Goal: Transaction & Acquisition: Purchase product/service

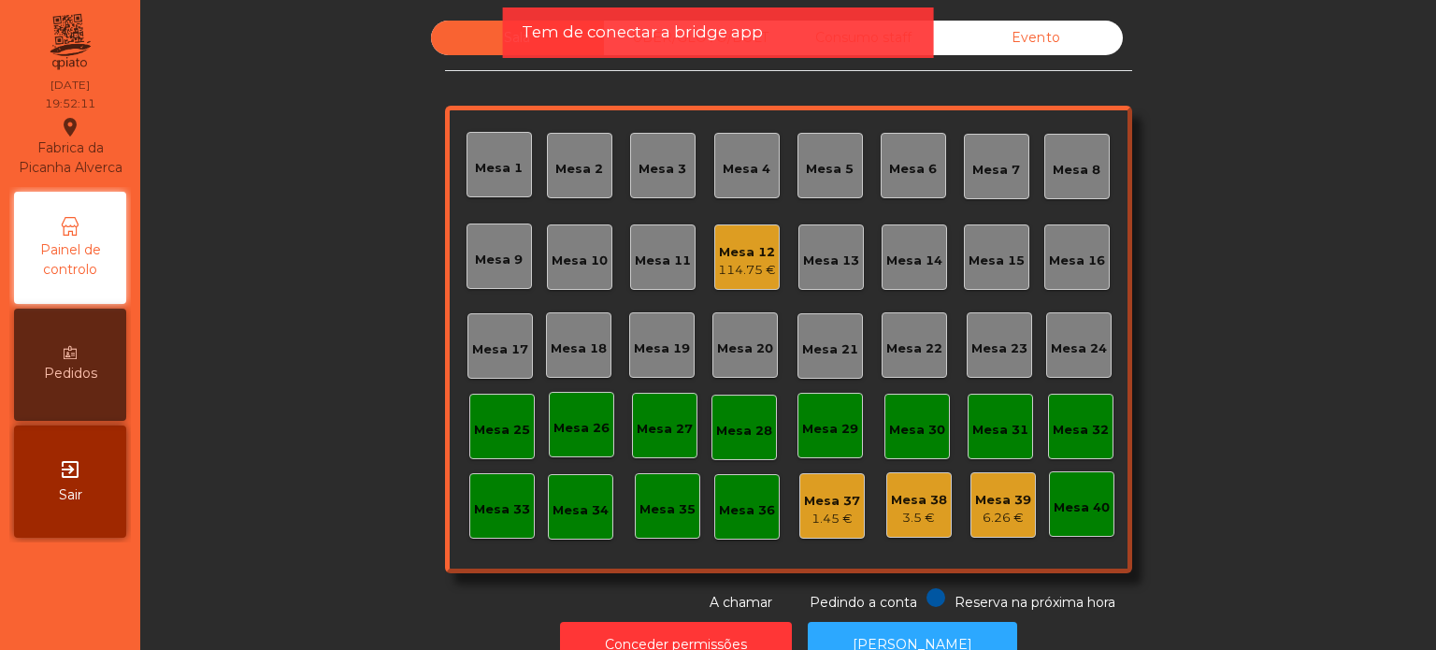
click at [670, 31] on span "Tem de conectar a bridge app" at bounding box center [642, 32] width 241 height 23
click at [690, 38] on span "Tem de conectar a bridge app" at bounding box center [642, 32] width 241 height 23
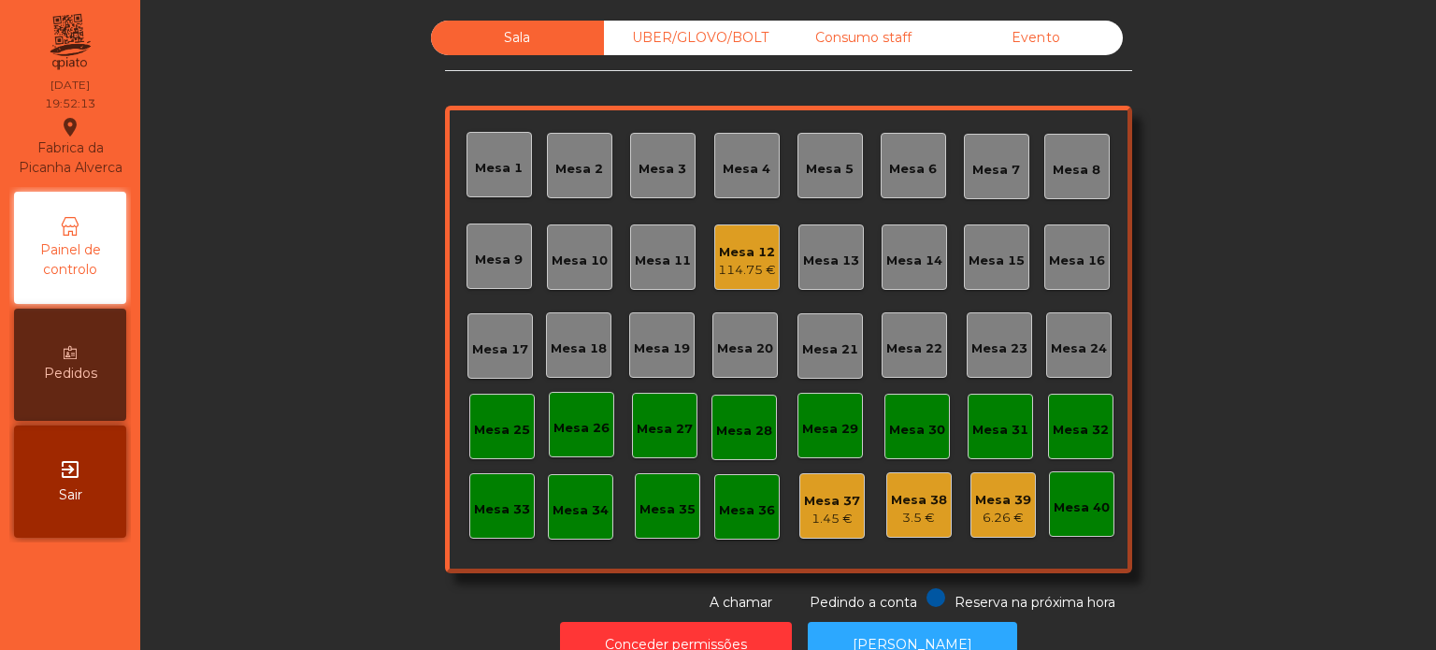
click at [716, 36] on div "UBER/GLOVO/BOLT" at bounding box center [690, 38] width 173 height 35
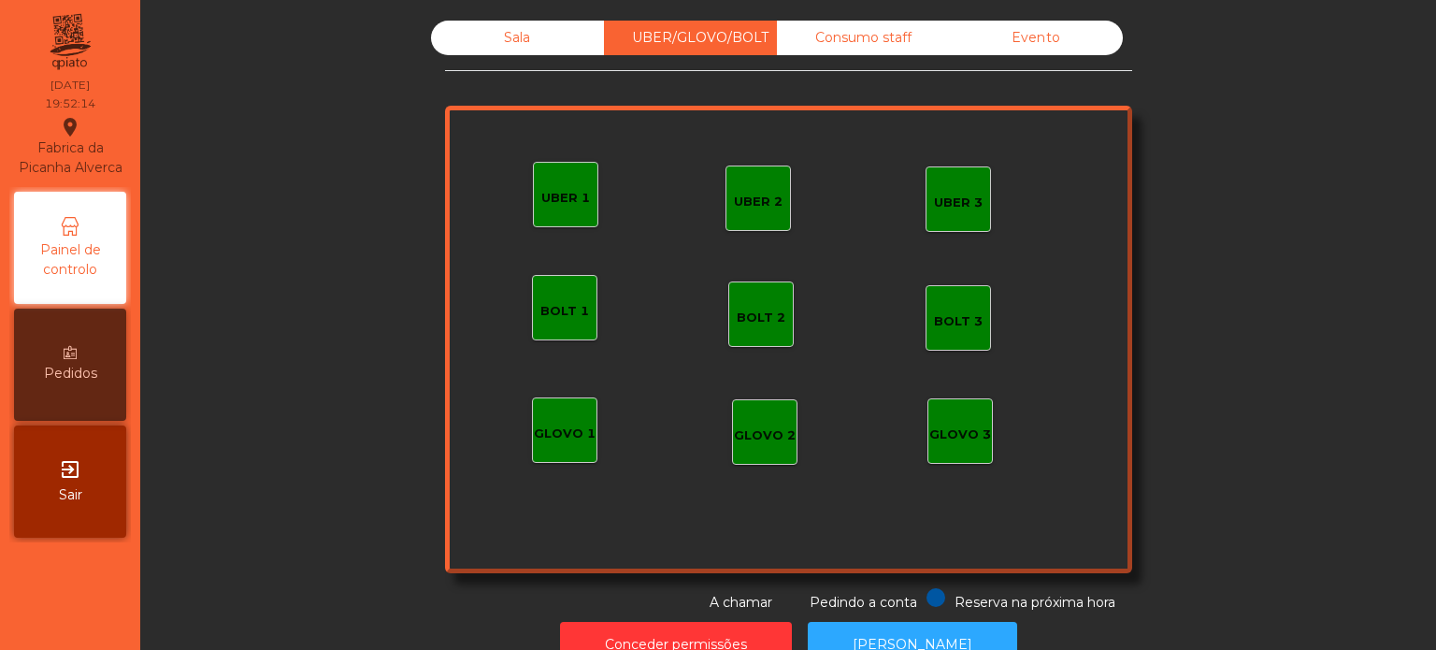
click at [553, 204] on div "UBER 1" at bounding box center [565, 198] width 49 height 19
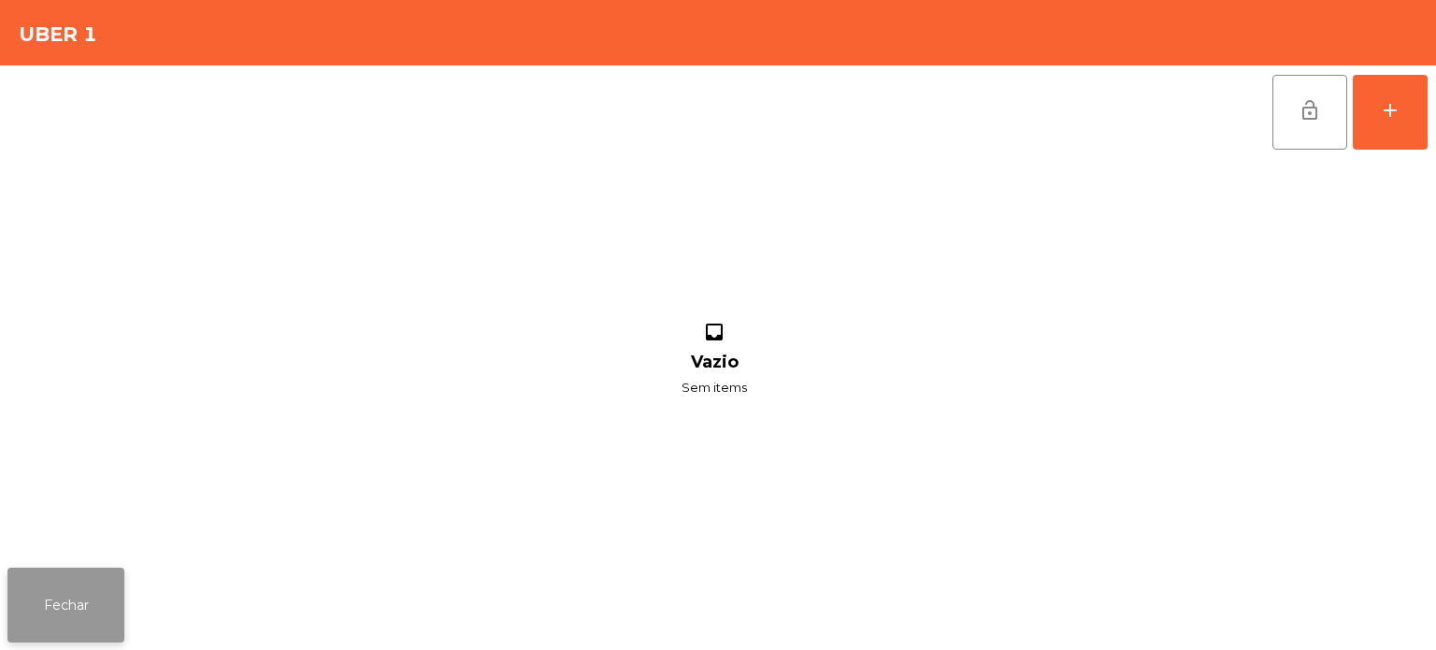
click at [108, 601] on button "Fechar" at bounding box center [65, 605] width 117 height 75
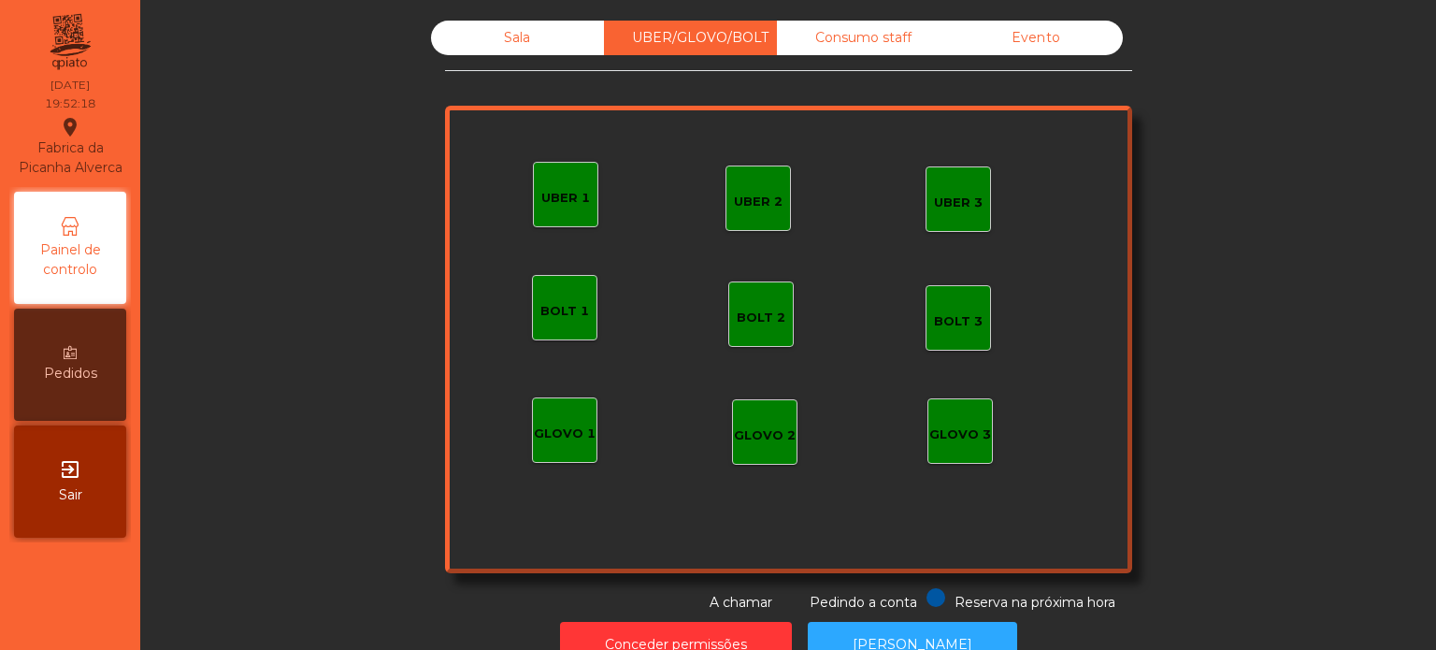
click at [770, 201] on div "UBER 2" at bounding box center [758, 202] width 49 height 19
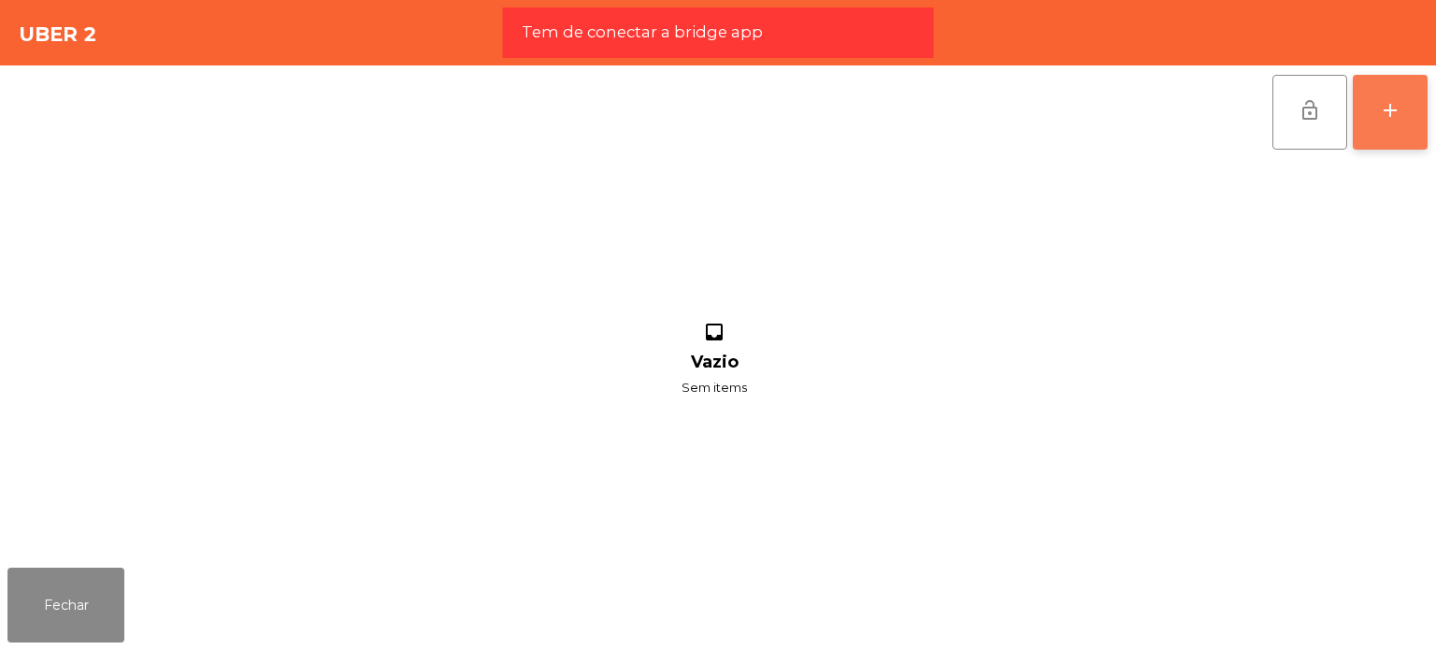
click at [1406, 134] on button "add" at bounding box center [1390, 112] width 75 height 75
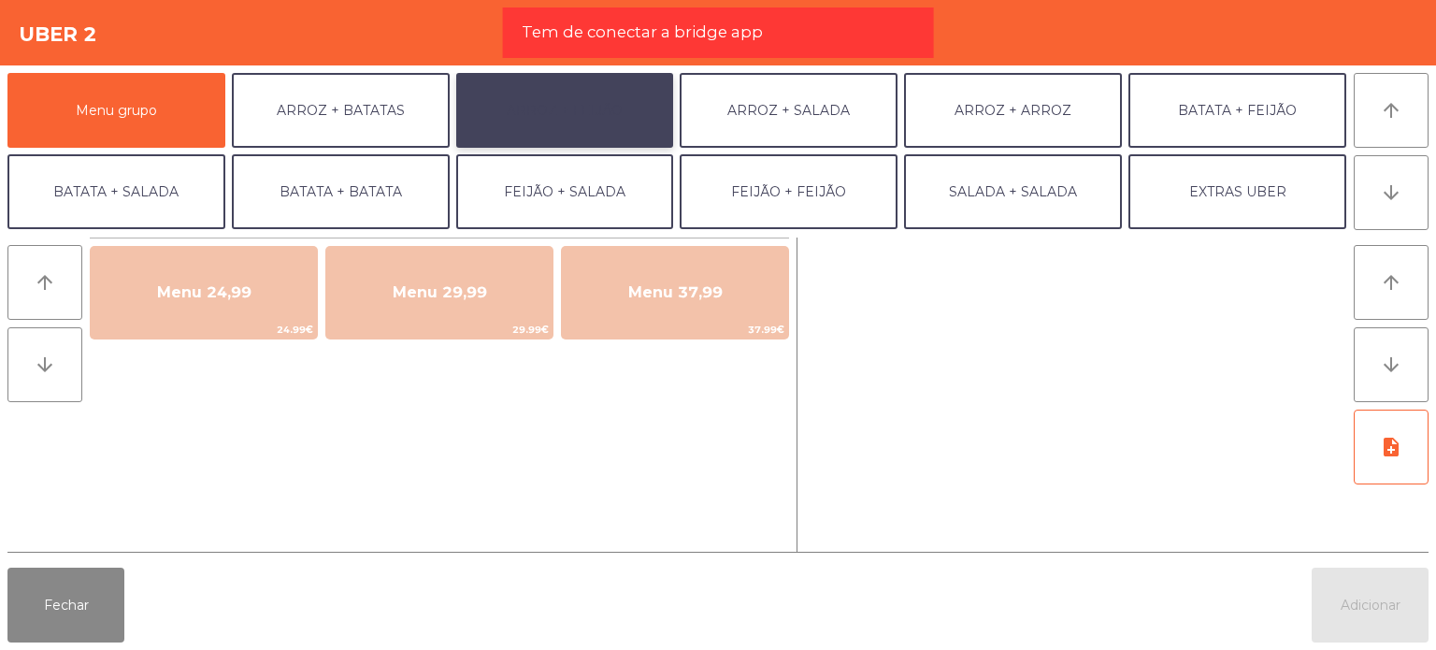
click at [616, 119] on button "ARROZ + FEIJÃO" at bounding box center [565, 110] width 218 height 75
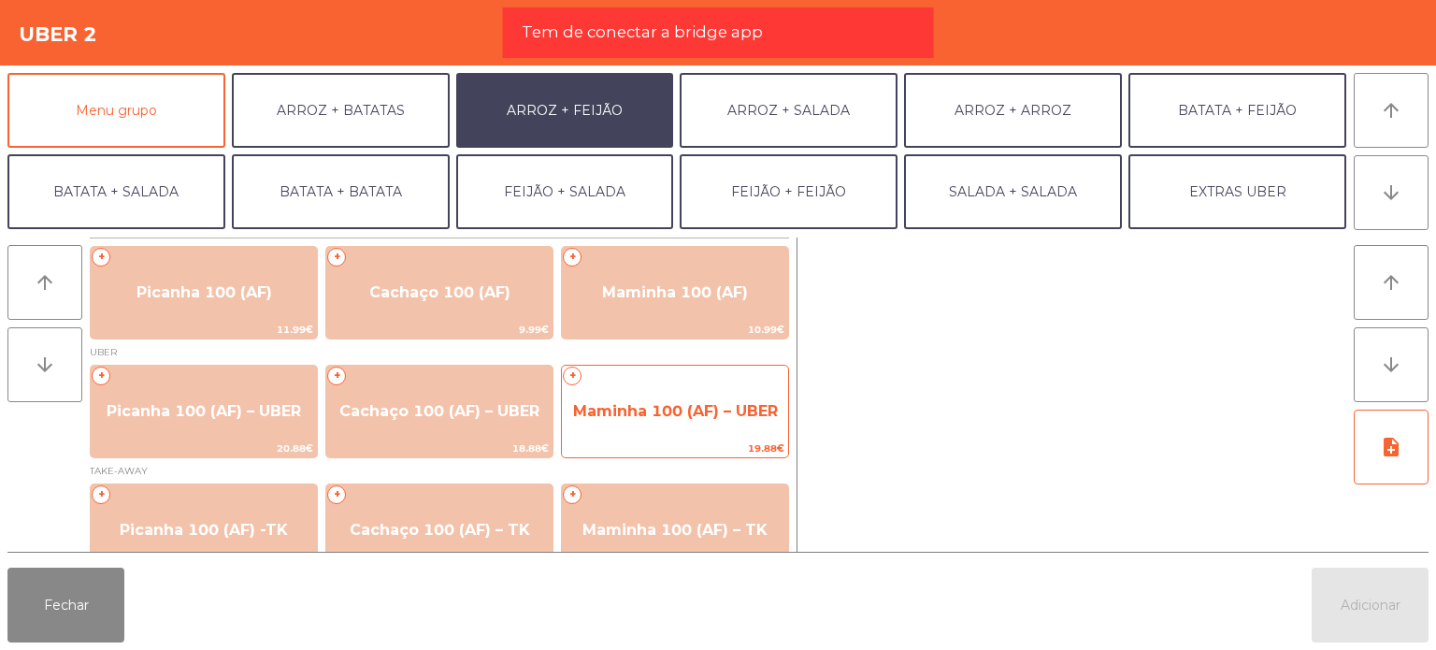
click at [704, 395] on span "Maminha 100 (AF) – UBER" at bounding box center [675, 411] width 226 height 50
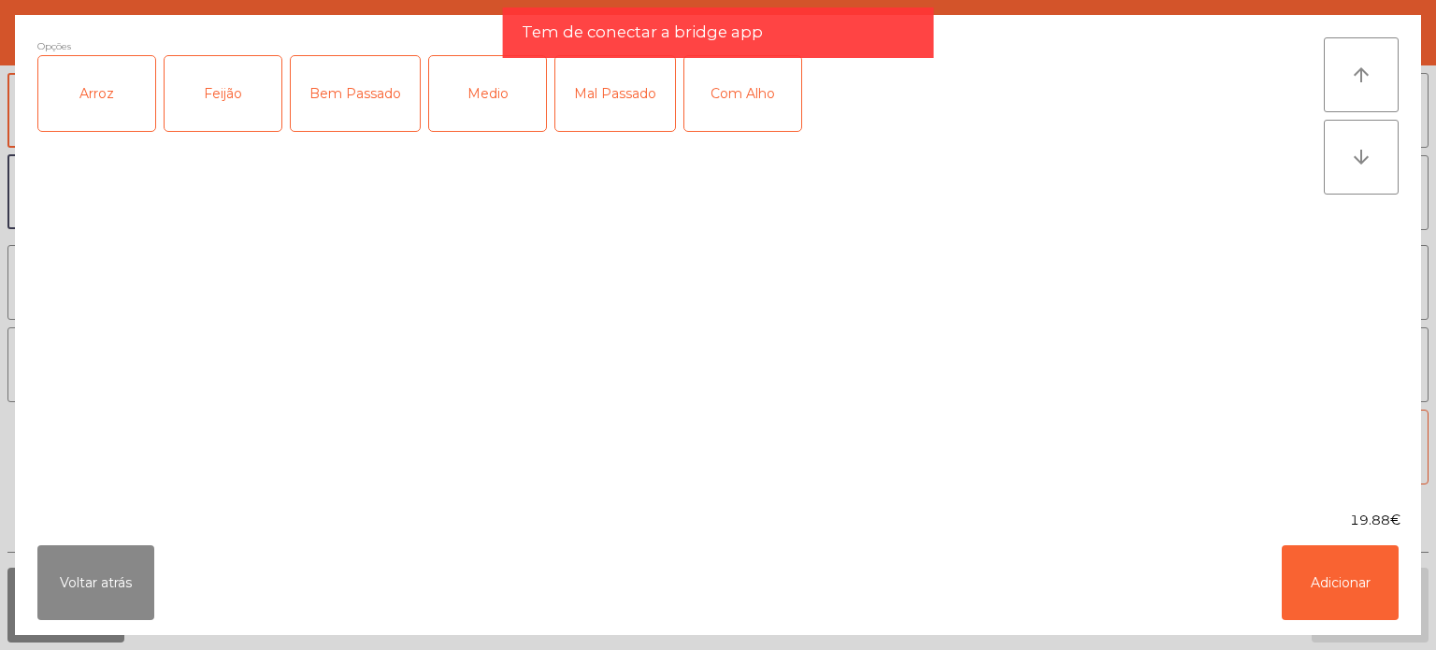
click at [64, 113] on div "Arroz" at bounding box center [96, 93] width 117 height 75
click at [193, 101] on div "Feijão" at bounding box center [223, 93] width 117 height 75
click at [464, 74] on div "Medio" at bounding box center [487, 93] width 117 height 75
click at [734, 115] on div "Com Alho" at bounding box center [742, 93] width 117 height 75
click at [1360, 573] on button "Adicionar" at bounding box center [1340, 582] width 117 height 75
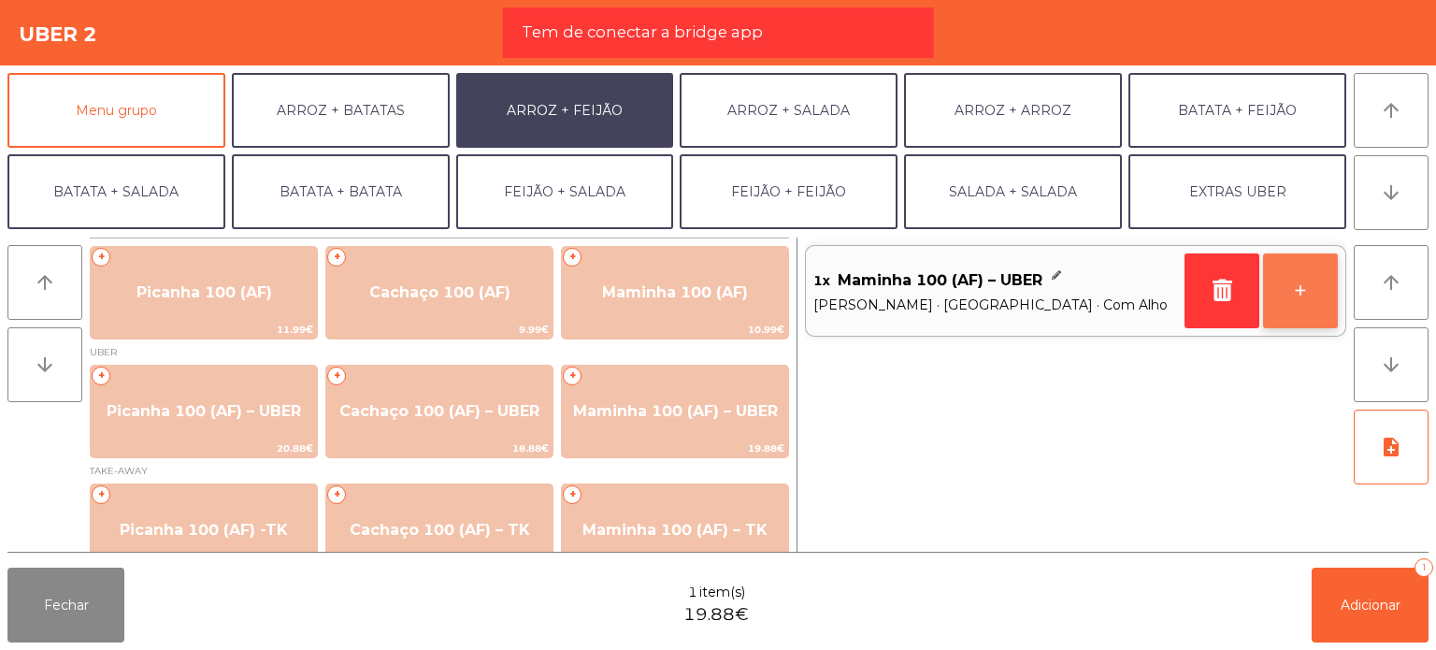
click at [1324, 306] on button "+" at bounding box center [1300, 290] width 75 height 75
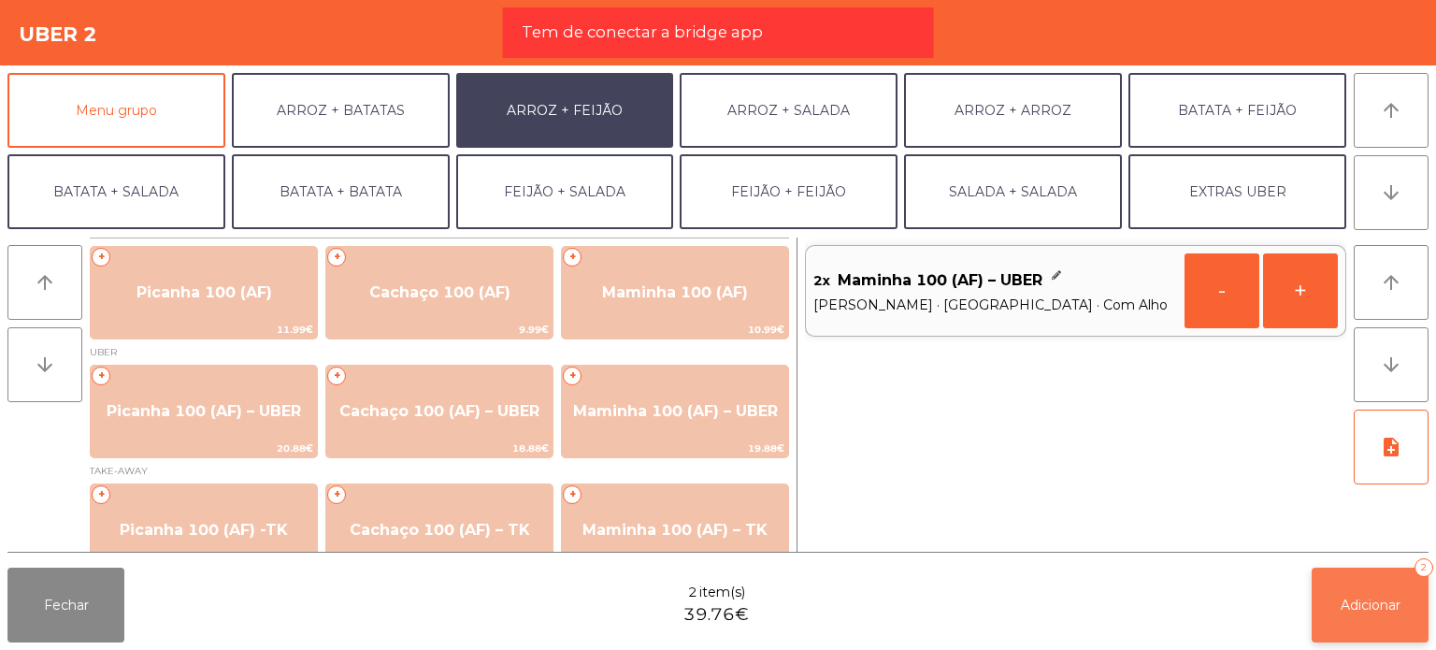
click at [1343, 617] on button "Adicionar 2" at bounding box center [1370, 605] width 117 height 75
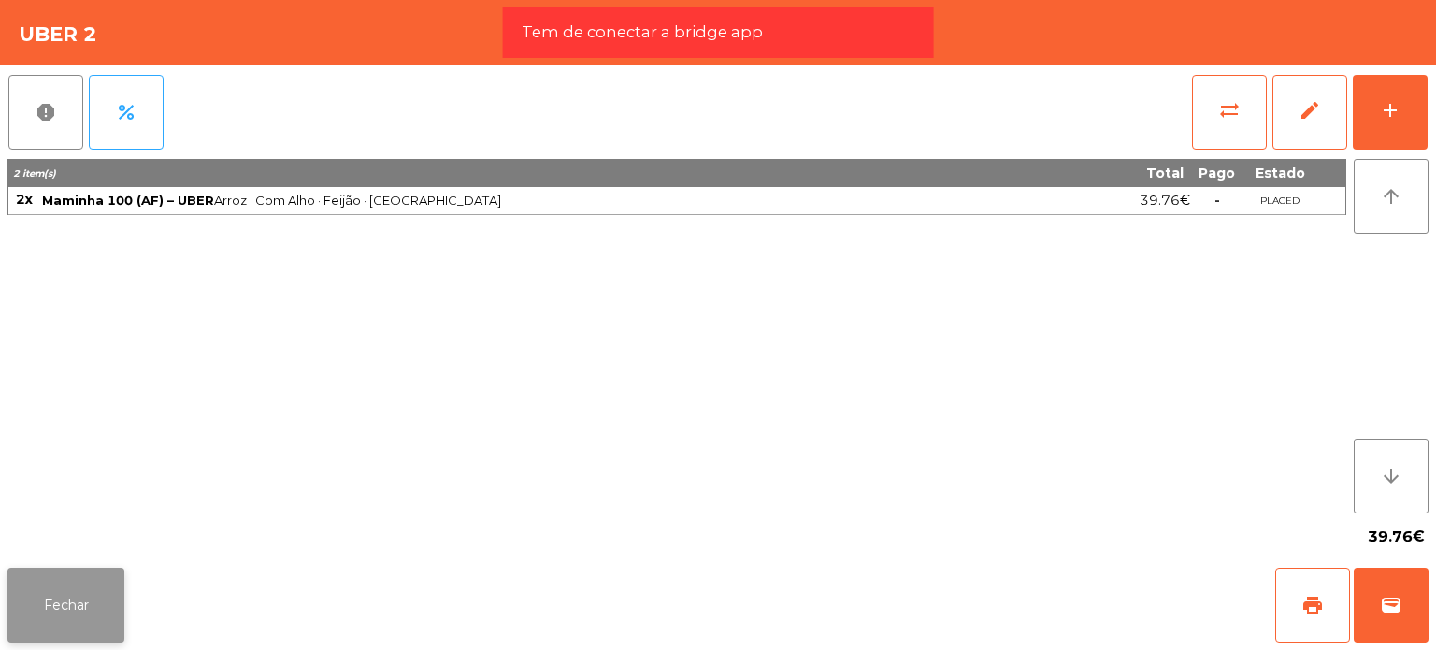
click at [41, 582] on button "Fechar" at bounding box center [65, 605] width 117 height 75
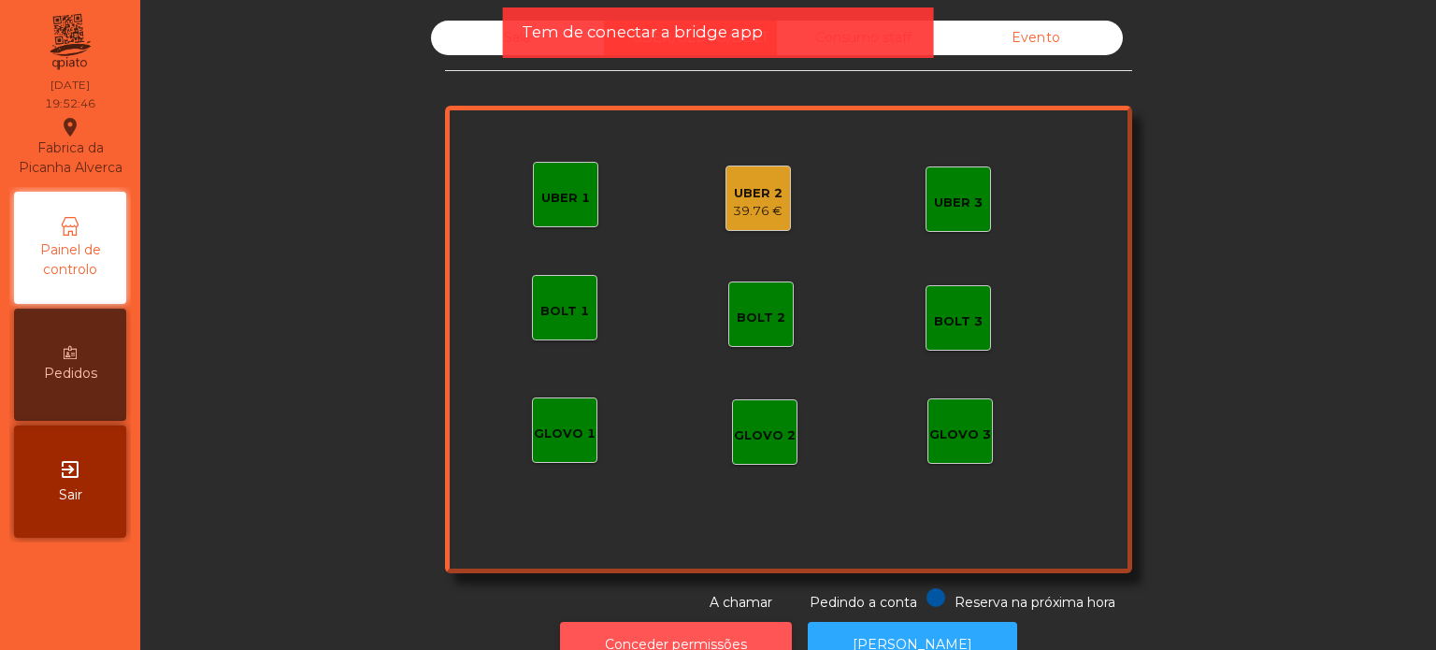
click at [725, 625] on button "Conceder permissões" at bounding box center [676, 645] width 232 height 46
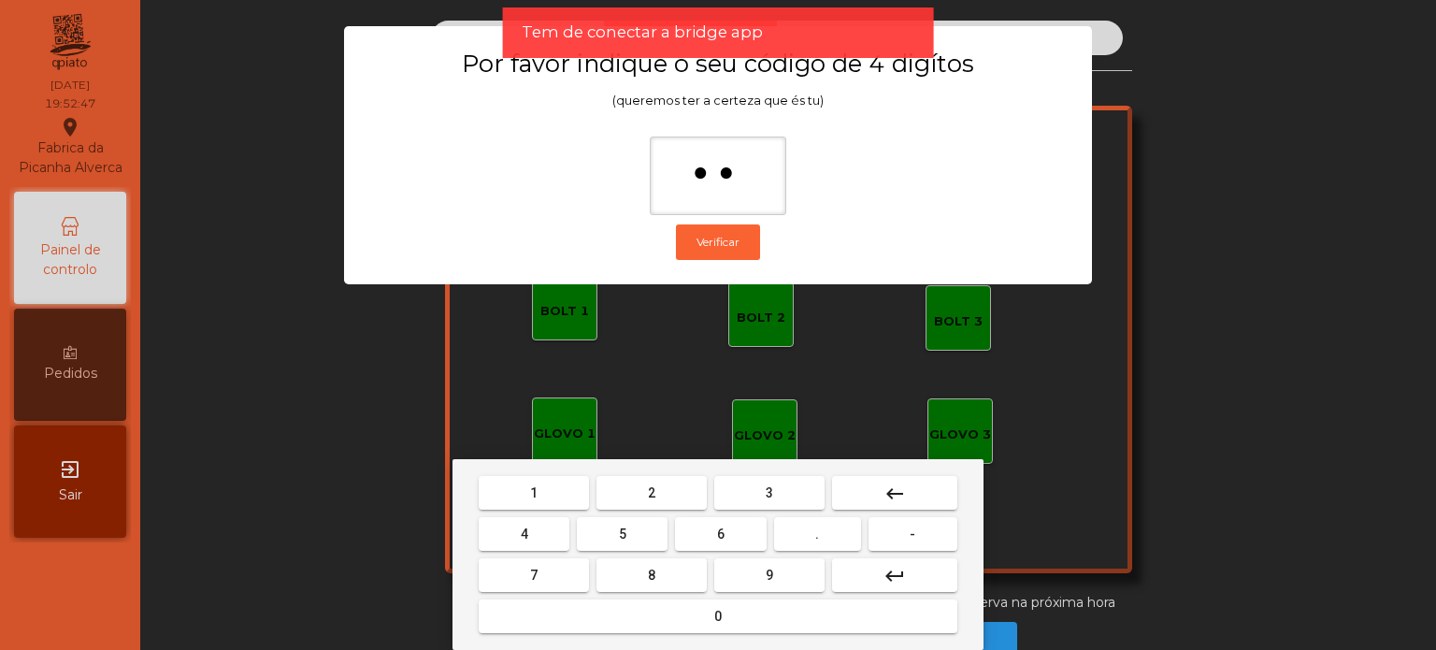
type input "***"
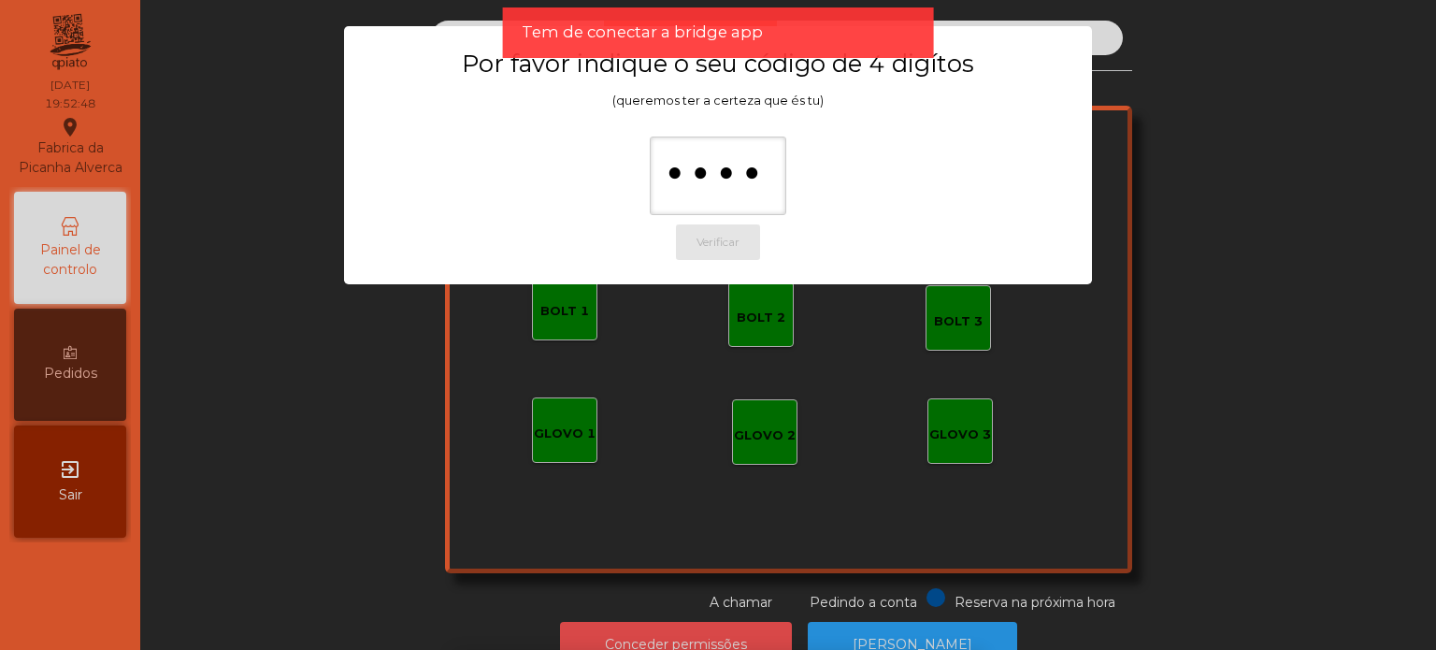
scroll to position [31, 0]
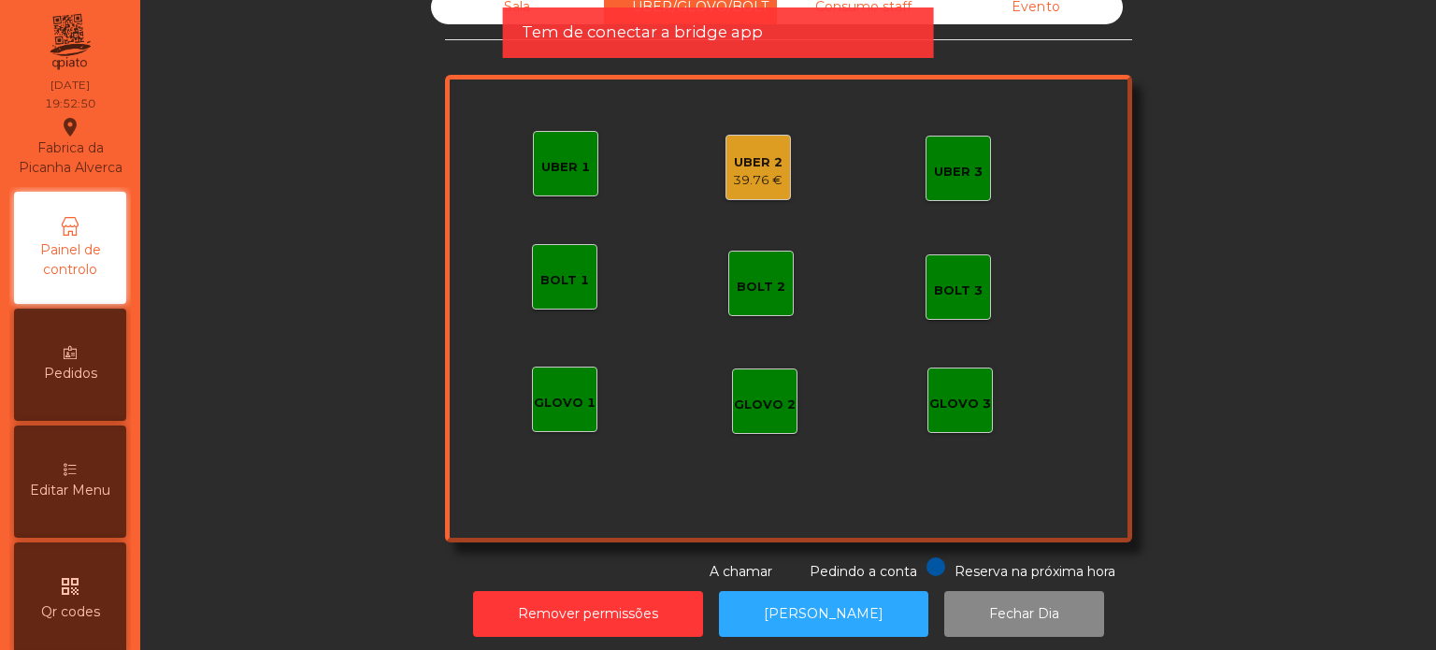
click at [774, 168] on div "UBER 2" at bounding box center [758, 162] width 50 height 19
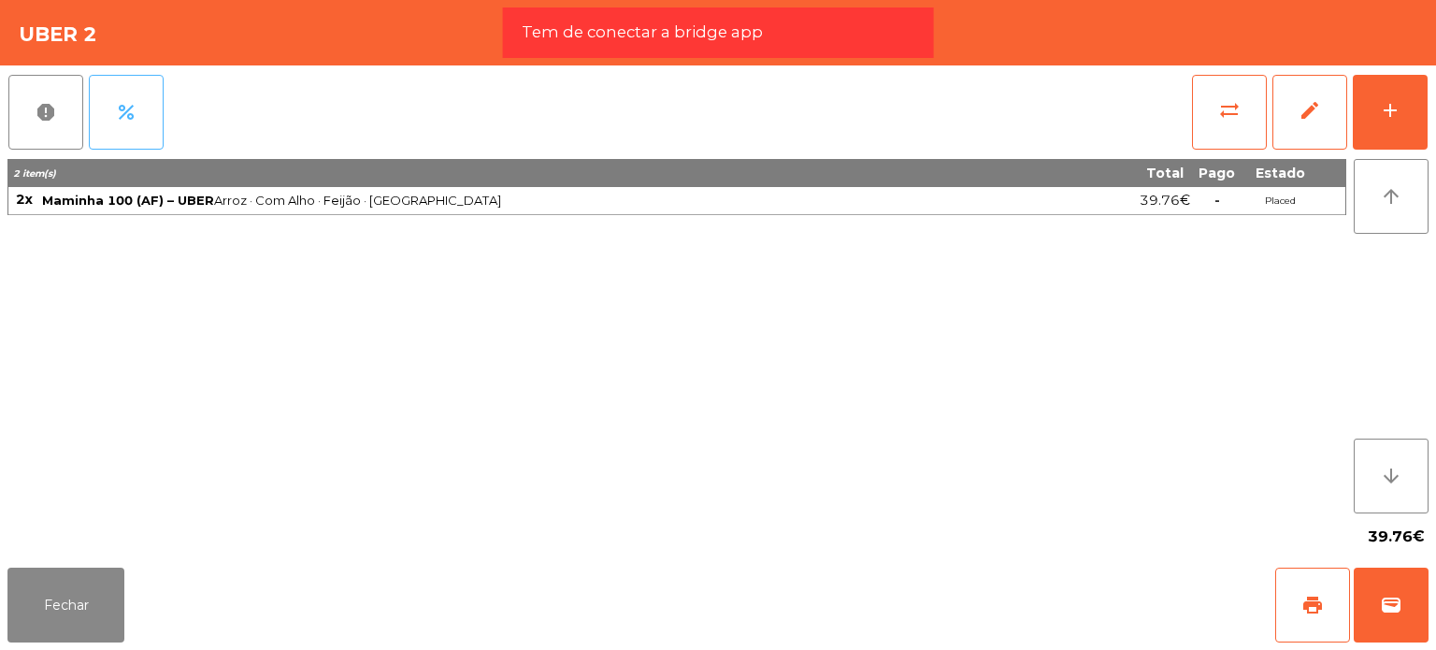
click at [120, 116] on span "percent" at bounding box center [126, 112] width 22 height 22
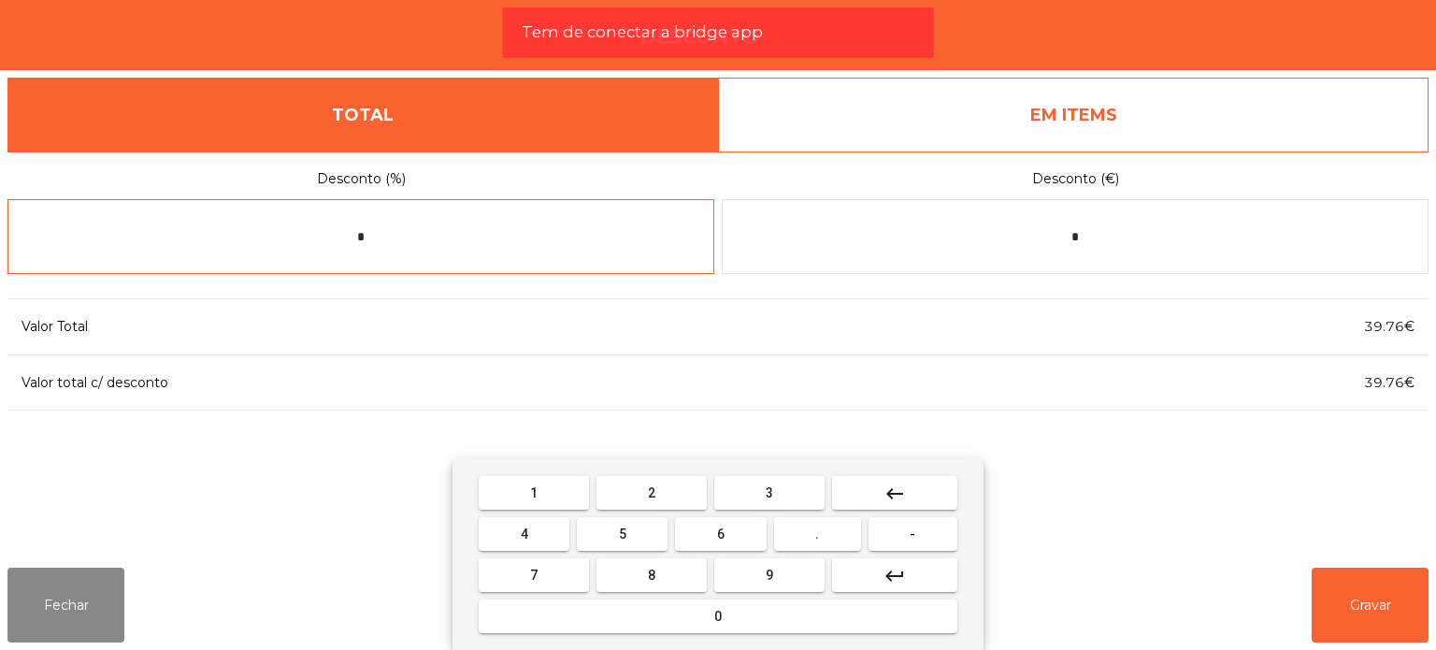
click at [395, 246] on input "*" at bounding box center [360, 236] width 707 height 75
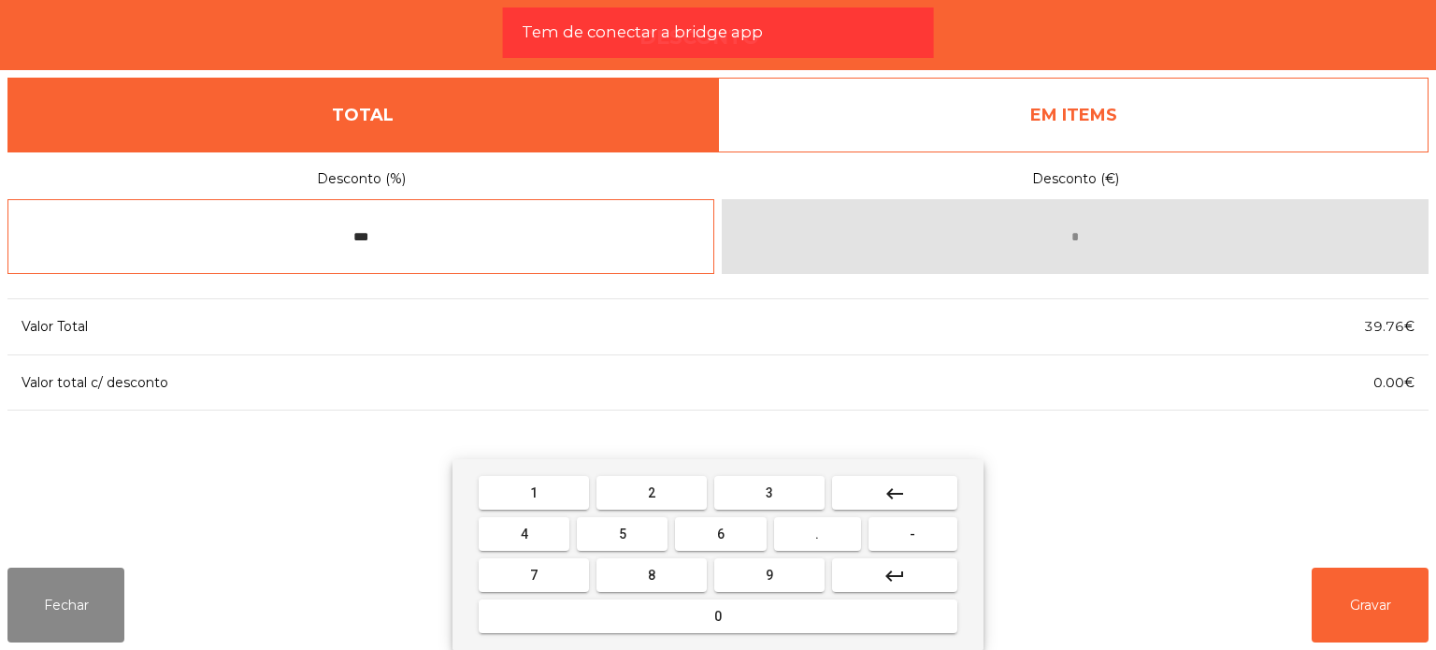
type input "***"
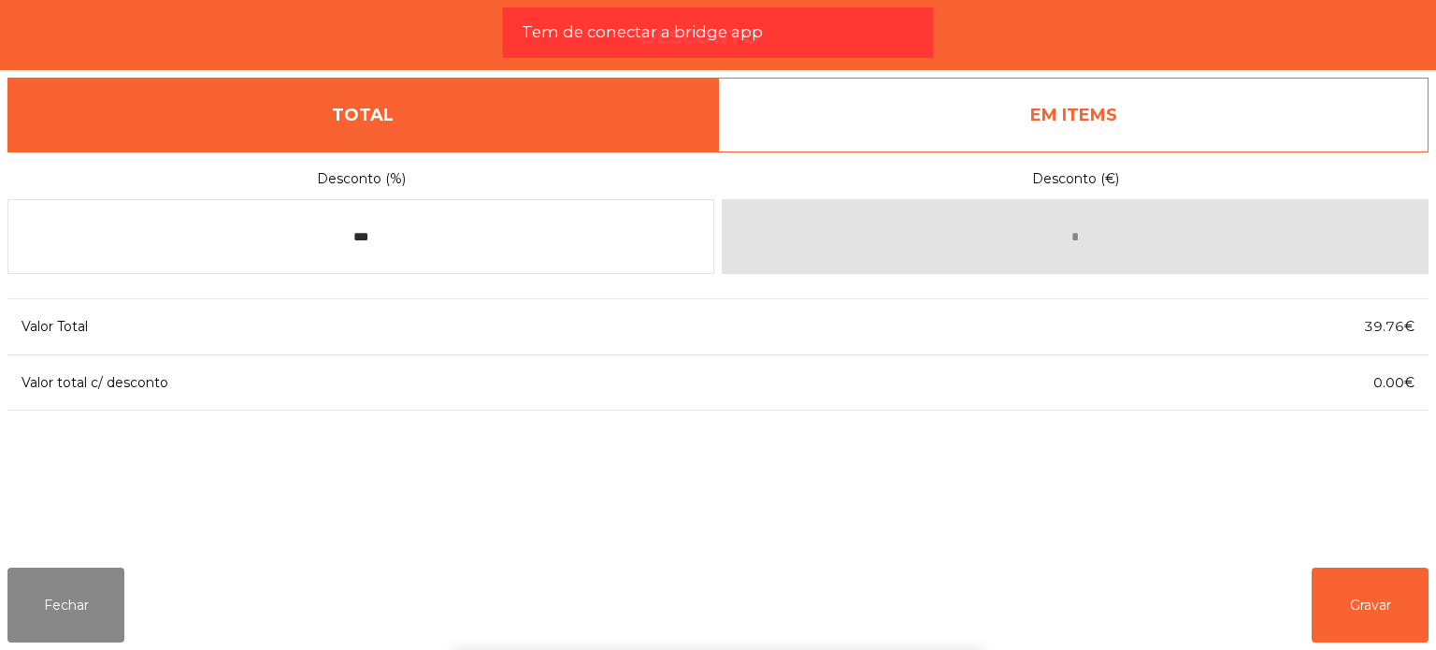
click at [1372, 607] on div "1 2 3 keyboard_backspace 4 5 6 . - 7 8 9 keyboard_return 0" at bounding box center [718, 554] width 1436 height 191
click at [471, 233] on input "***" at bounding box center [360, 236] width 707 height 75
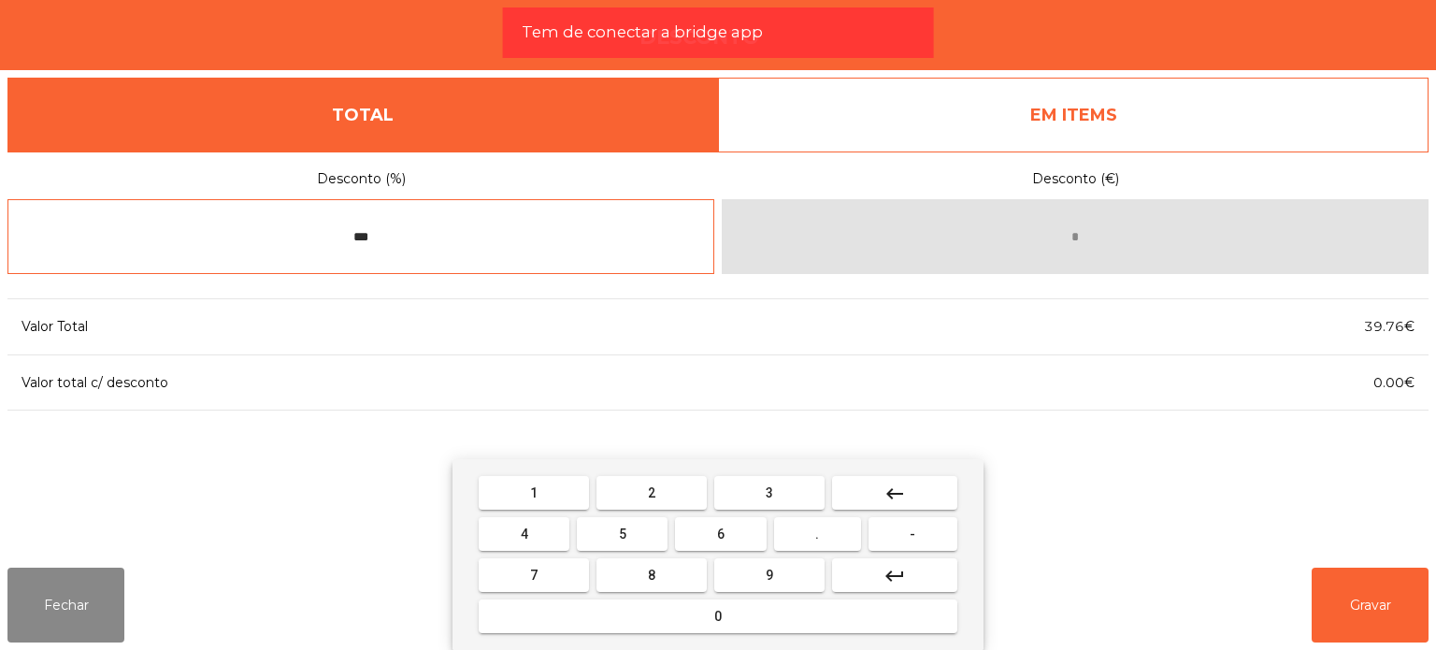
click at [471, 233] on input "***" at bounding box center [360, 236] width 707 height 75
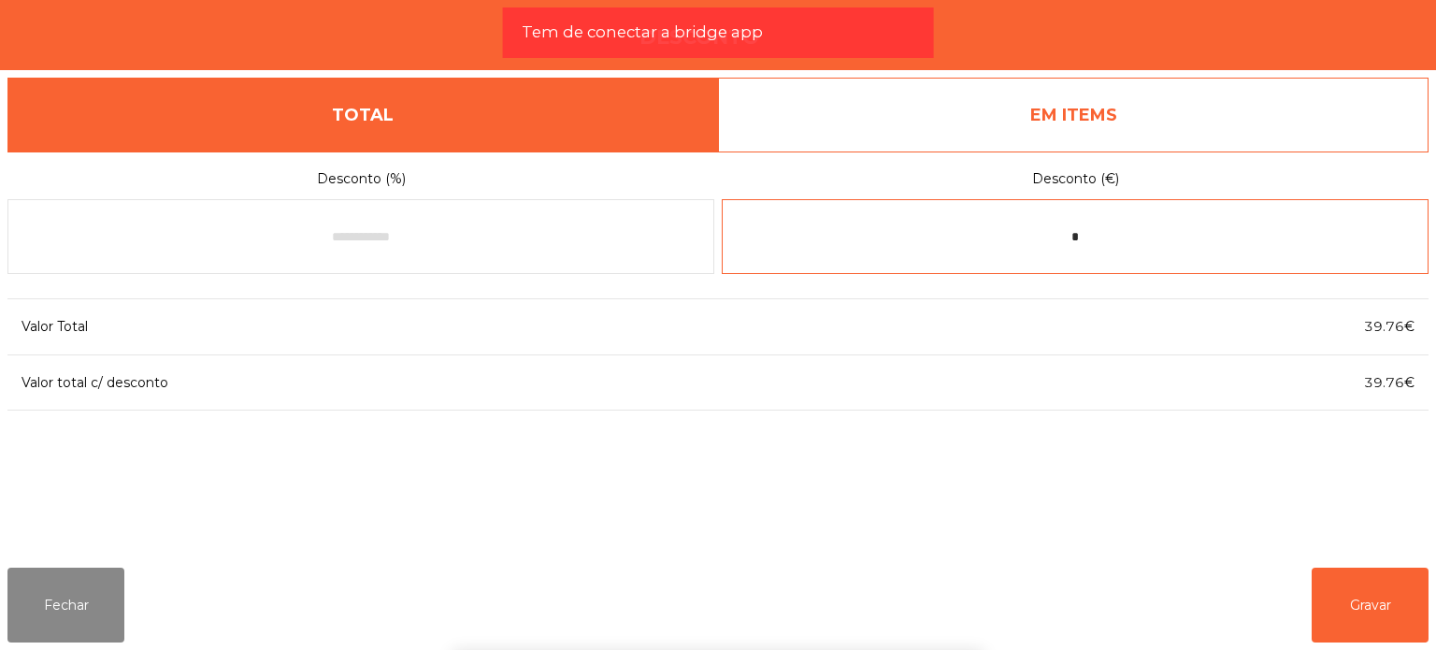
click at [1109, 248] on input "*" at bounding box center [1075, 236] width 707 height 75
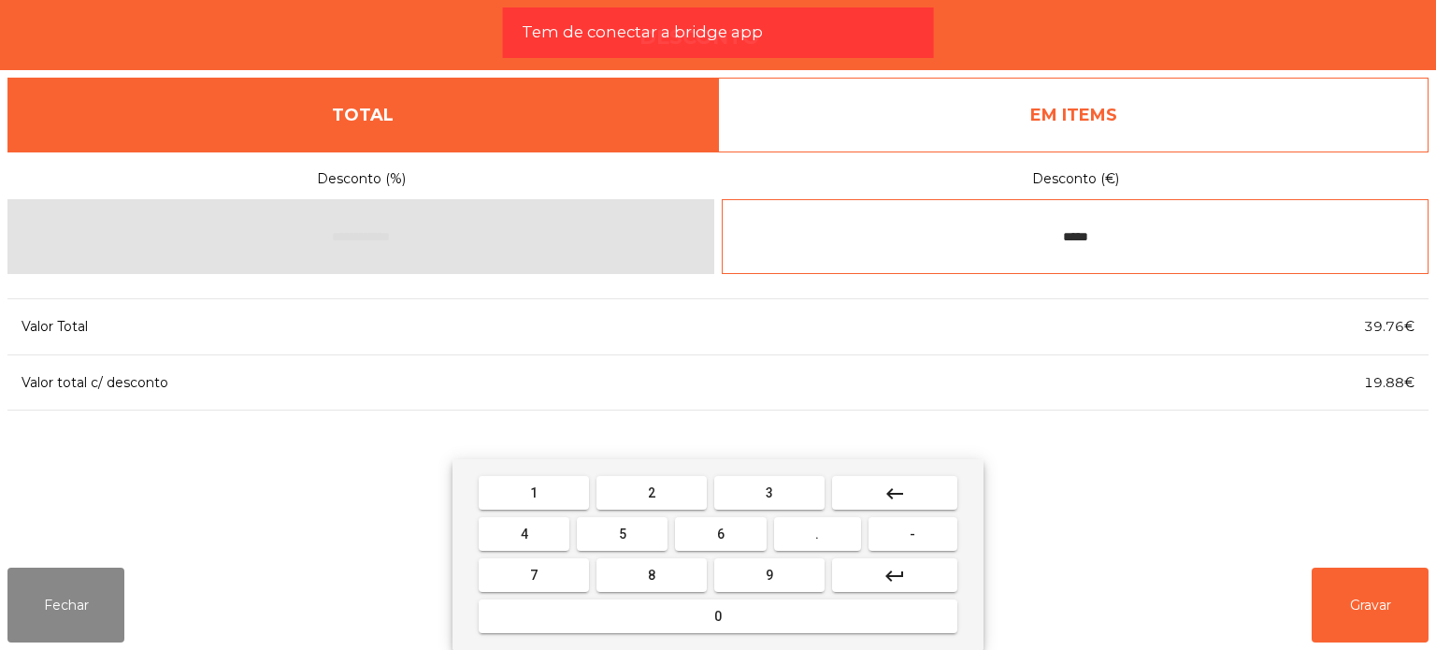
type input "*****"
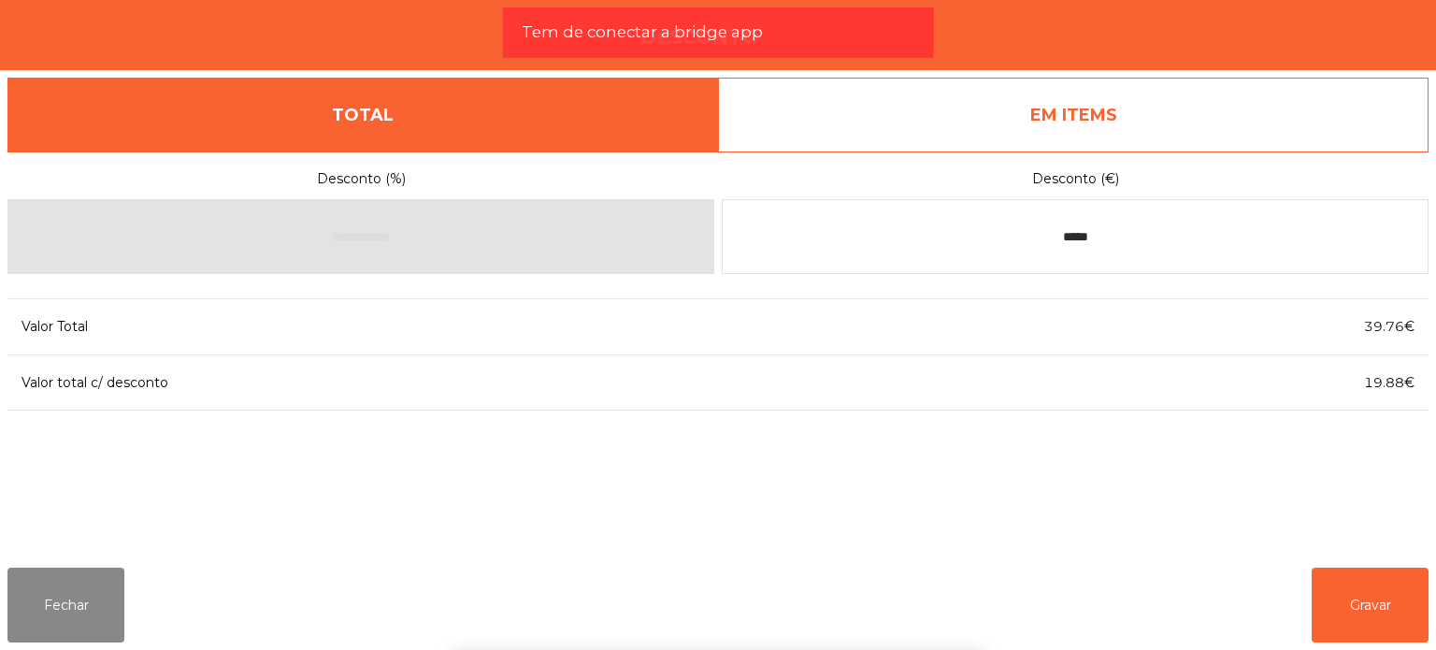
click at [1346, 597] on div "1 2 3 keyboard_backspace 4 5 6 . - 7 8 9 keyboard_return 0" at bounding box center [718, 554] width 1436 height 191
click at [1356, 597] on button "Gravar" at bounding box center [1370, 605] width 117 height 75
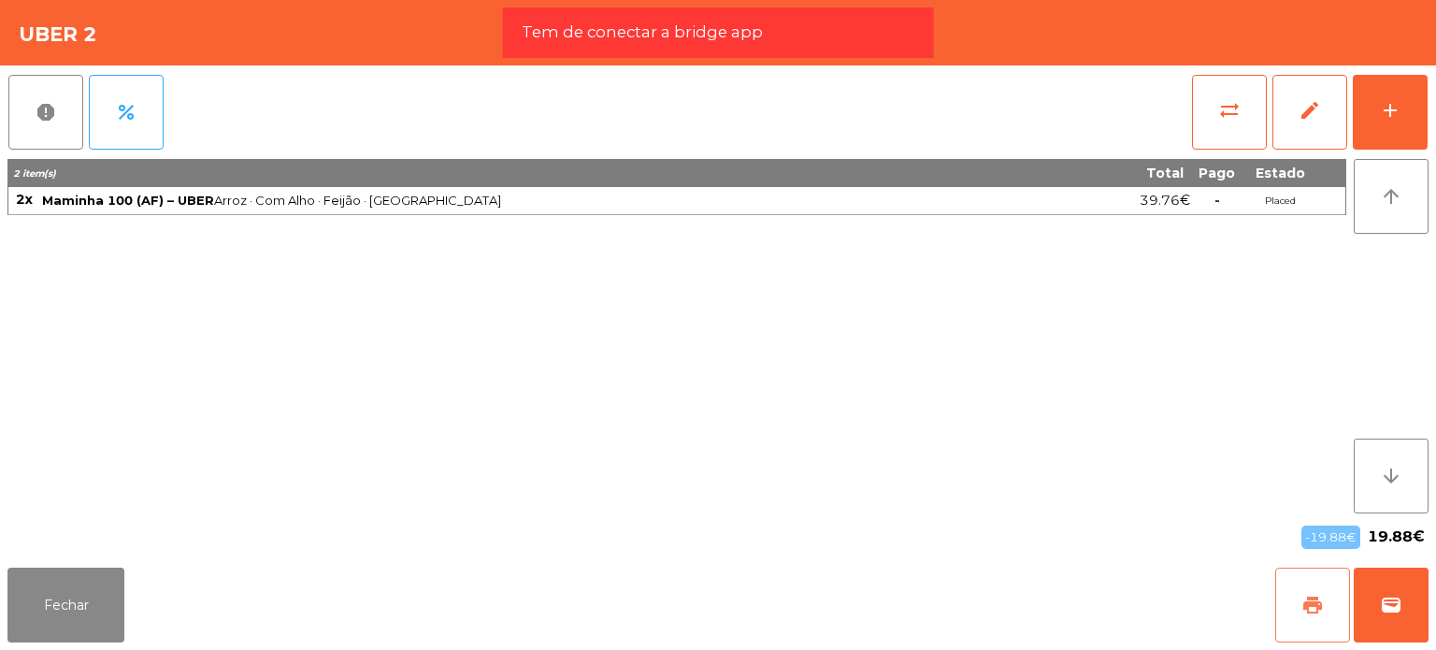
click at [1329, 608] on button "print" at bounding box center [1312, 605] width 75 height 75
click at [1397, 597] on span "wallet" at bounding box center [1391, 605] width 22 height 22
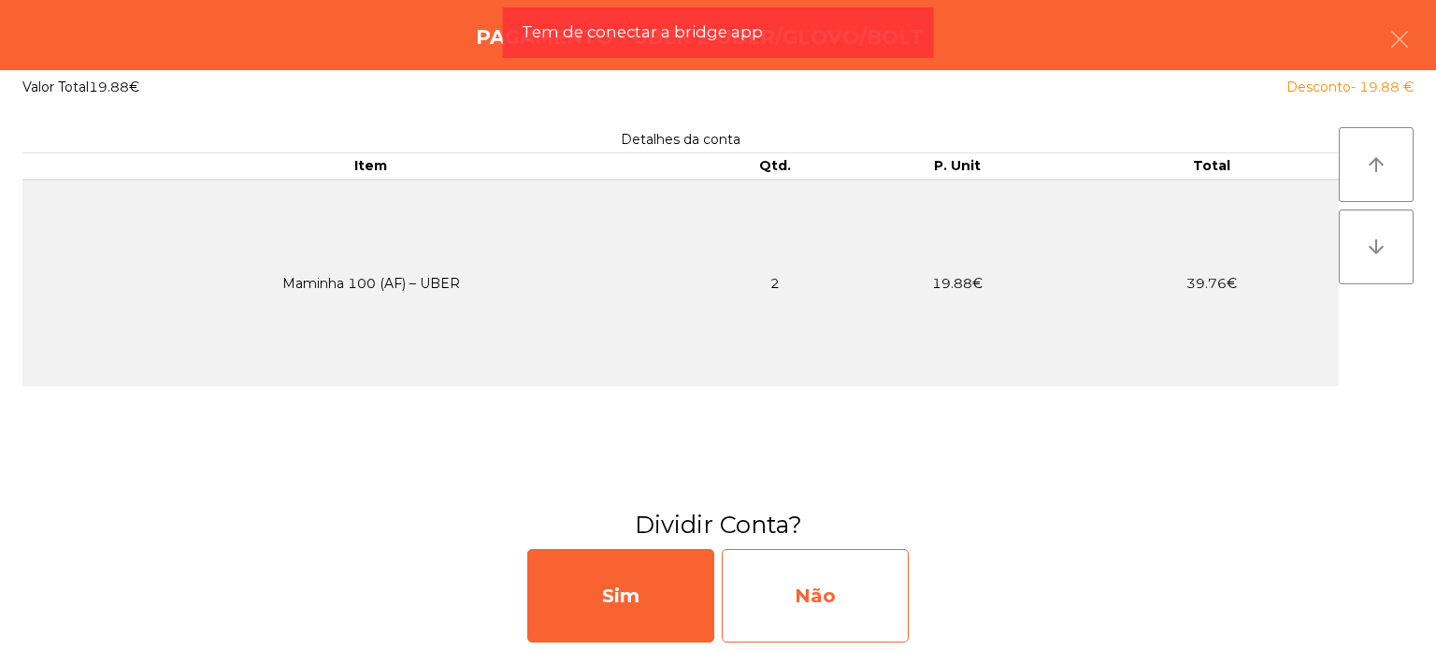
click at [800, 623] on div "Não" at bounding box center [815, 595] width 187 height 93
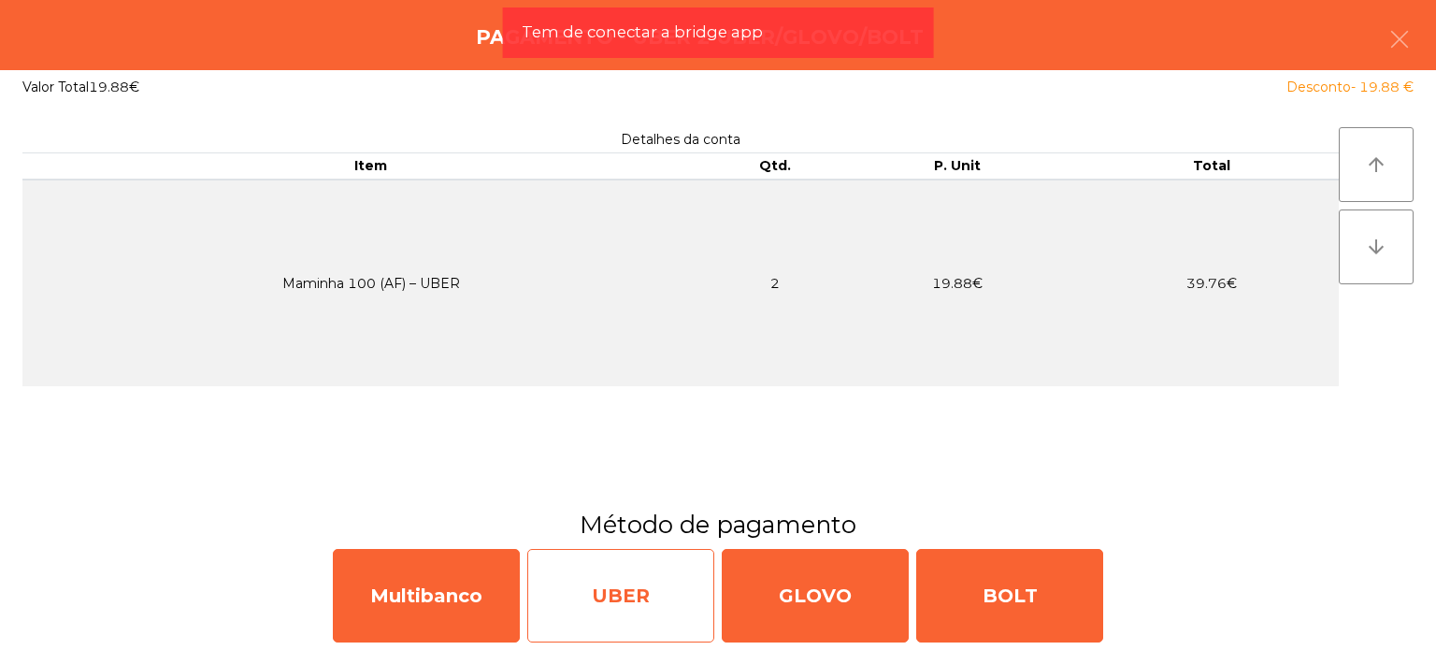
click at [623, 593] on div "UBER" at bounding box center [620, 595] width 187 height 93
select select "**"
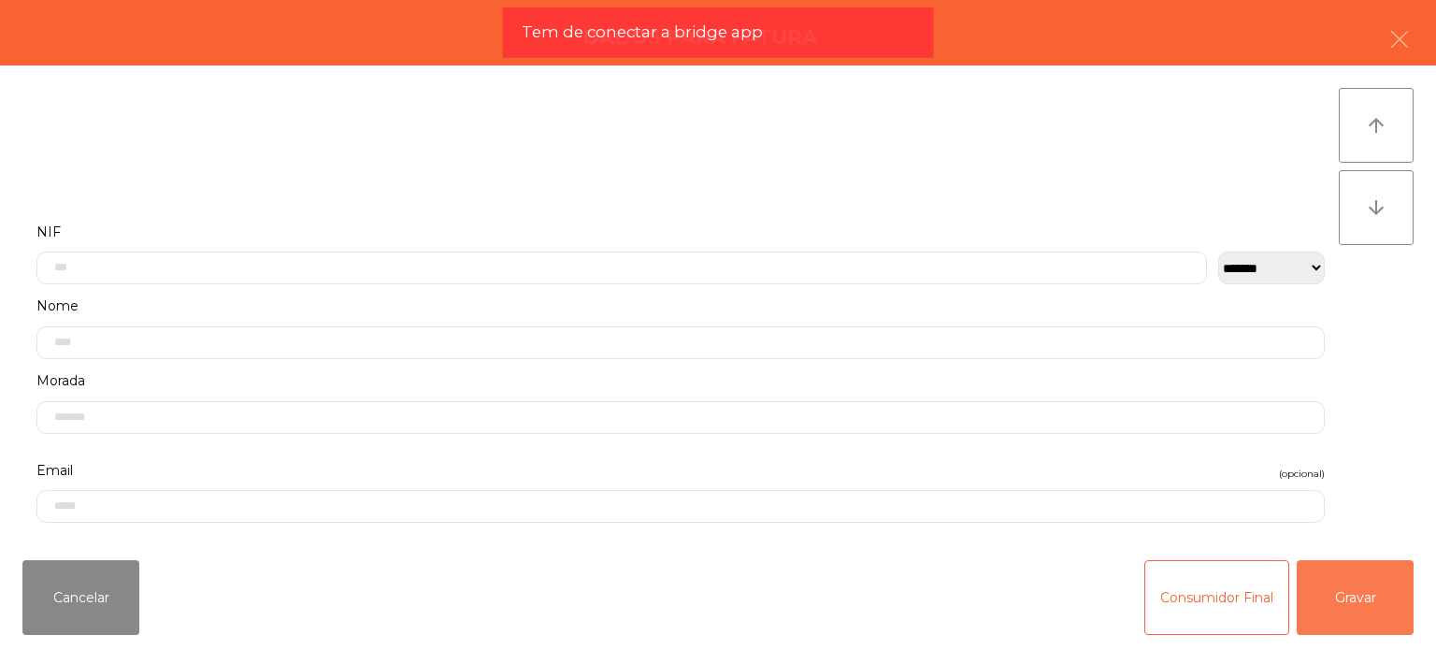
click at [1355, 580] on button "Gravar" at bounding box center [1355, 597] width 117 height 75
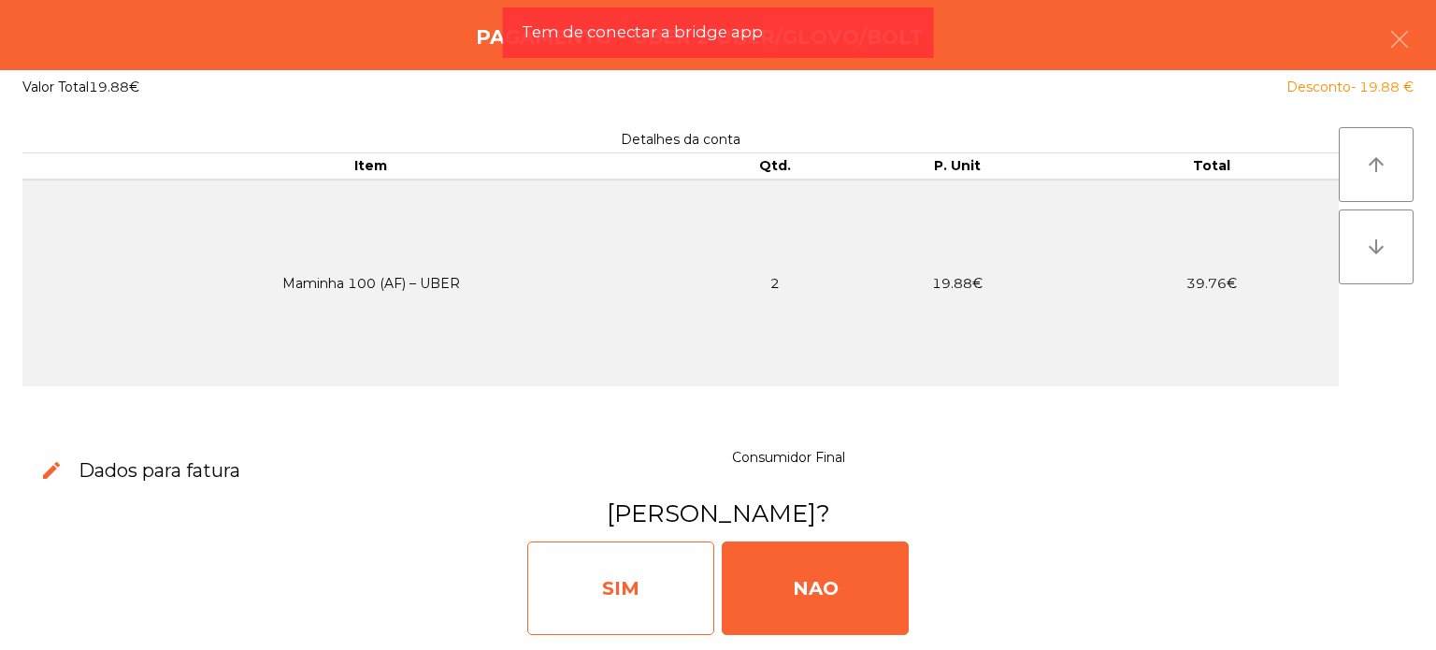
click at [613, 581] on div "SIM" at bounding box center [620, 587] width 187 height 93
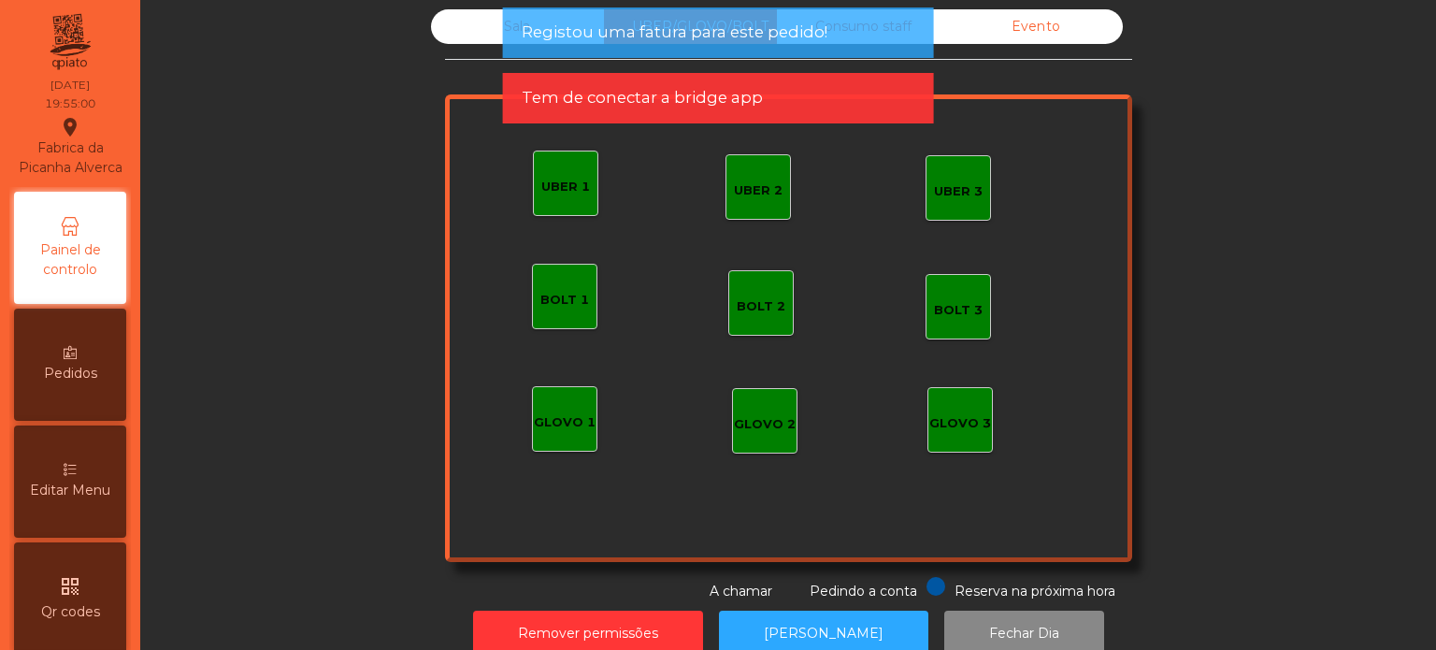
scroll to position [0, 0]
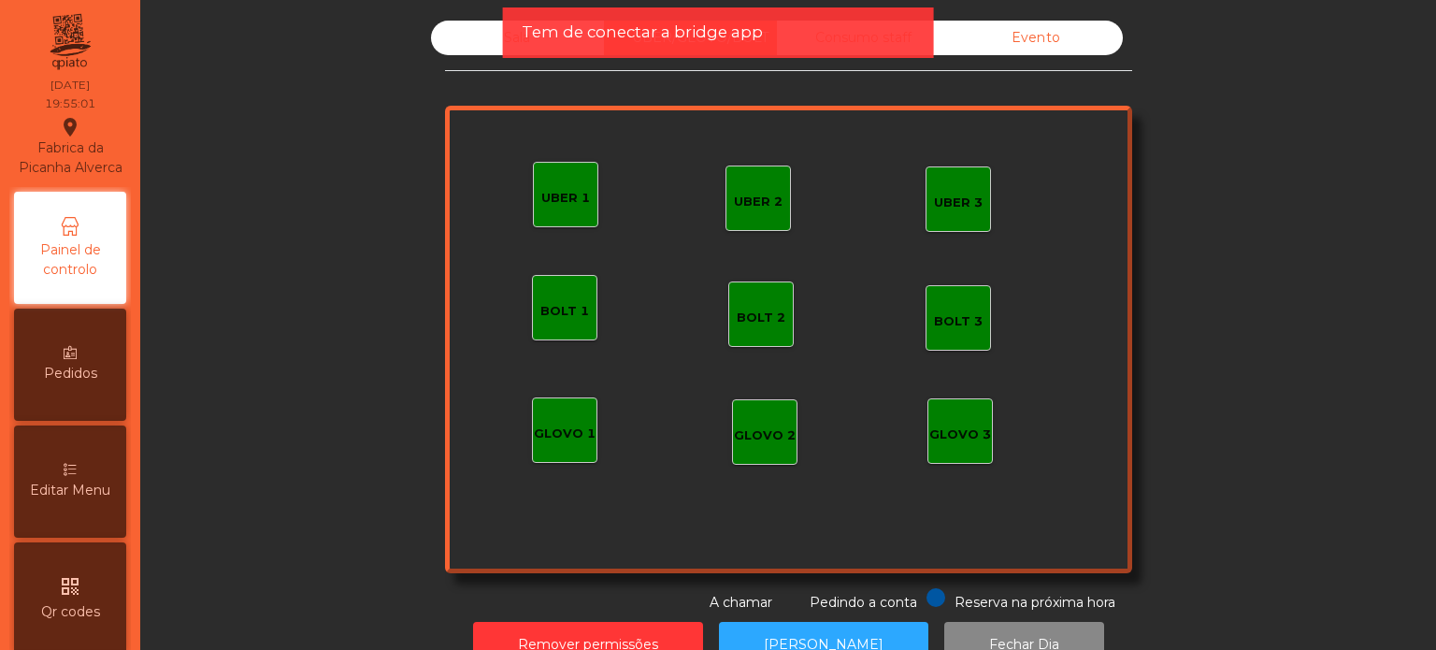
click at [498, 36] on div "Sala" at bounding box center [517, 38] width 173 height 35
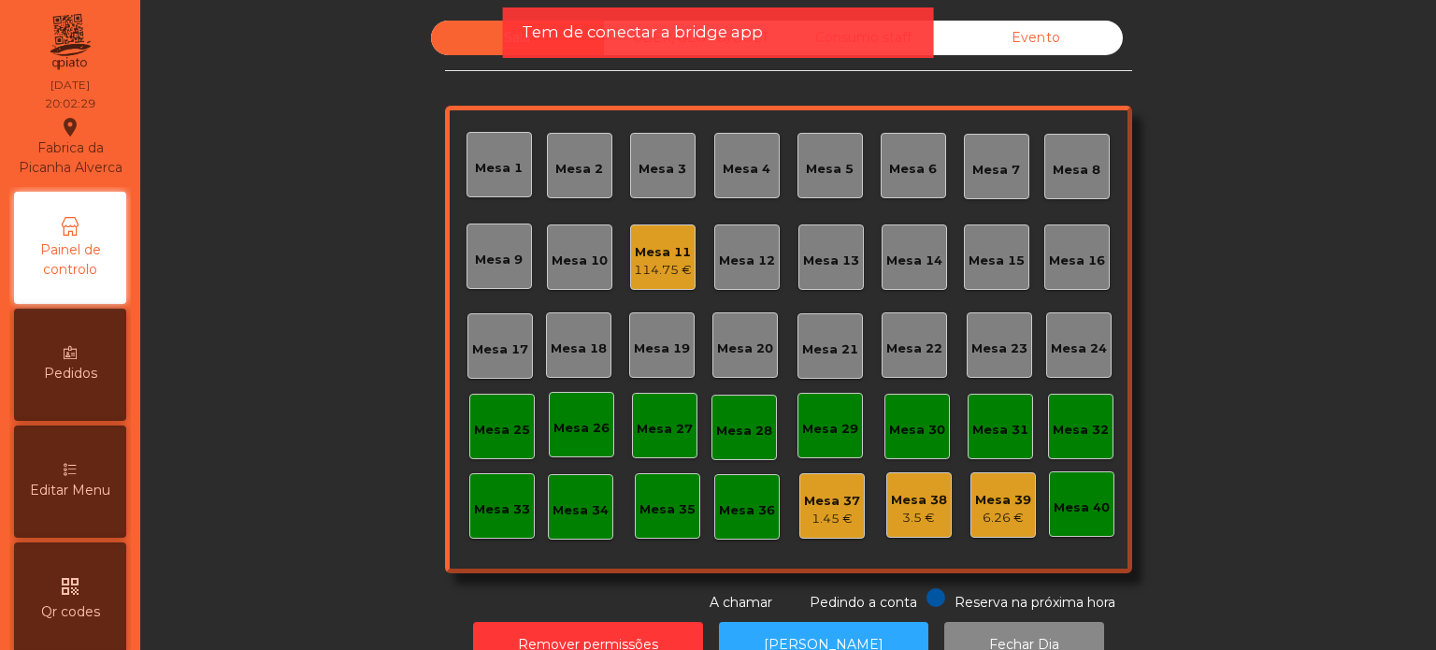
click at [1246, 115] on div "Sala UBER/[GEOGRAPHIC_DATA]/BOLT Consumo staff Evento Mesa 1 Mesa 2 [GEOGRAPHIC…" at bounding box center [787, 317] width 1245 height 592
click at [628, 29] on span "Tem de conectar a bridge app" at bounding box center [642, 32] width 241 height 23
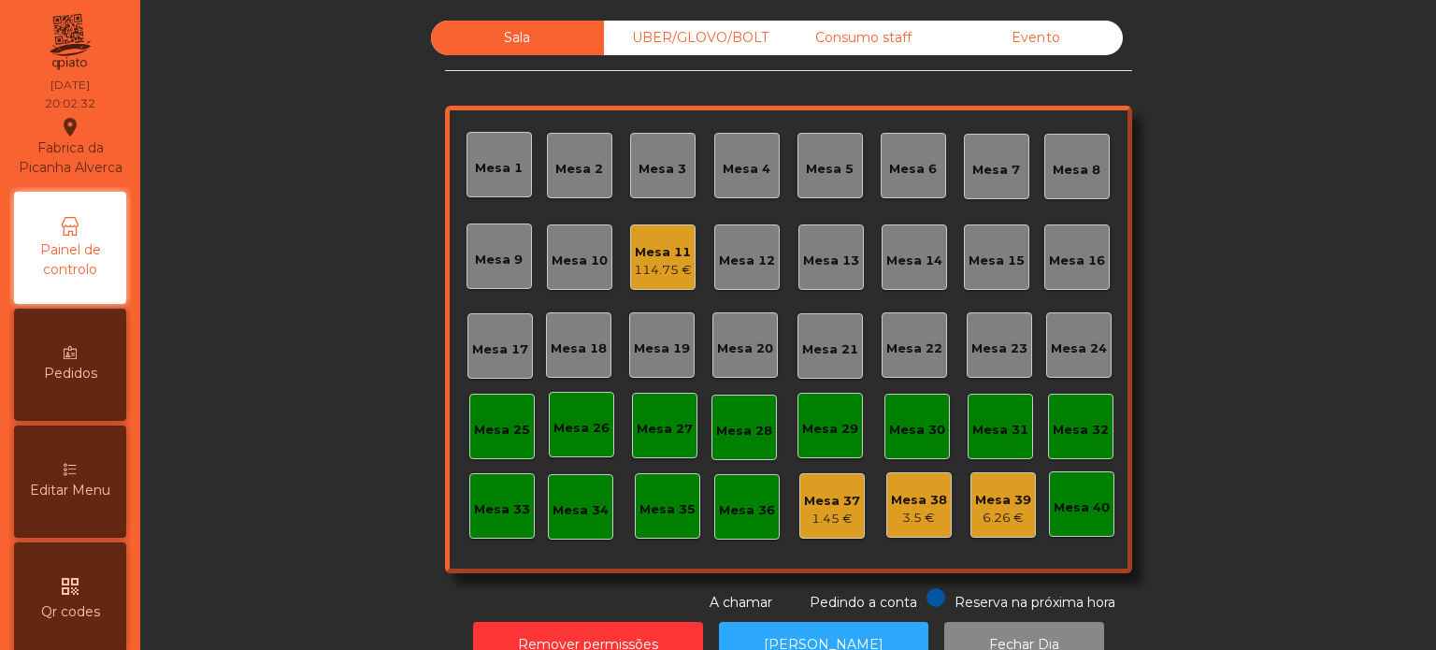
click at [625, 29] on div "UBER/GLOVO/BOLT" at bounding box center [690, 38] width 173 height 35
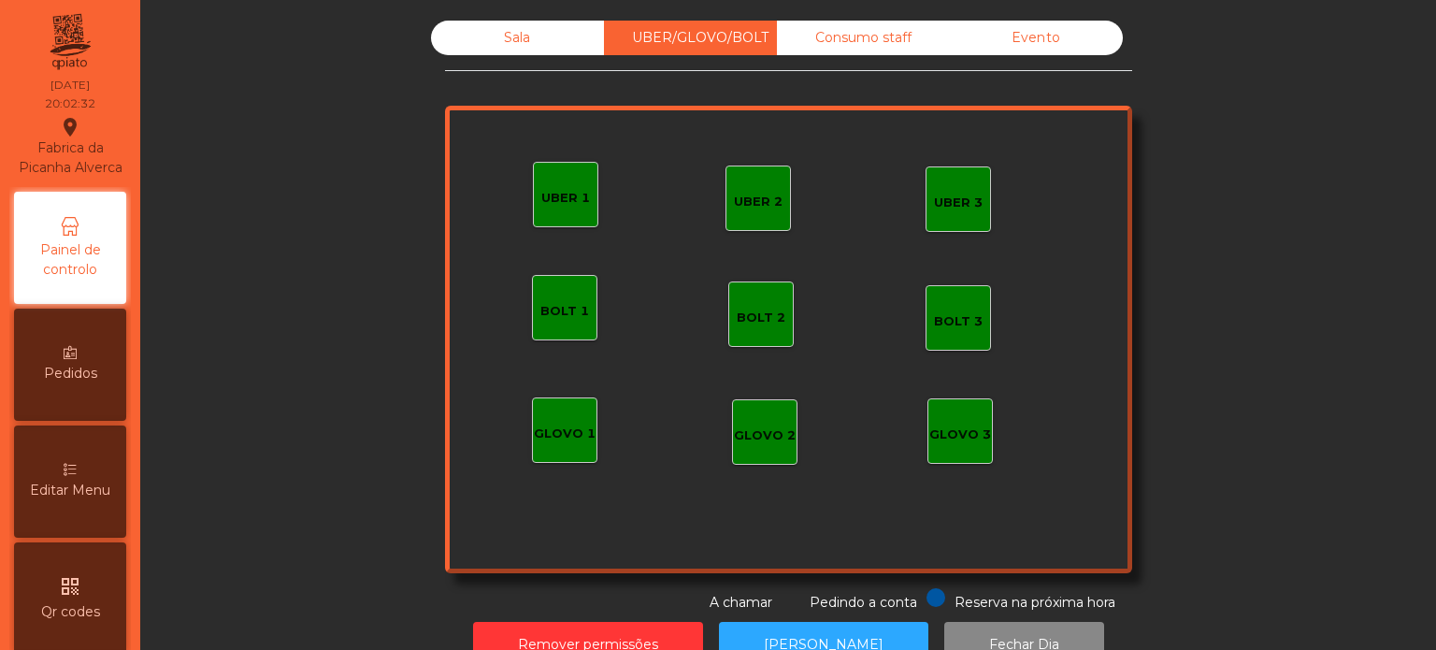
click at [551, 176] on div "UBER 1" at bounding box center [565, 194] width 65 height 65
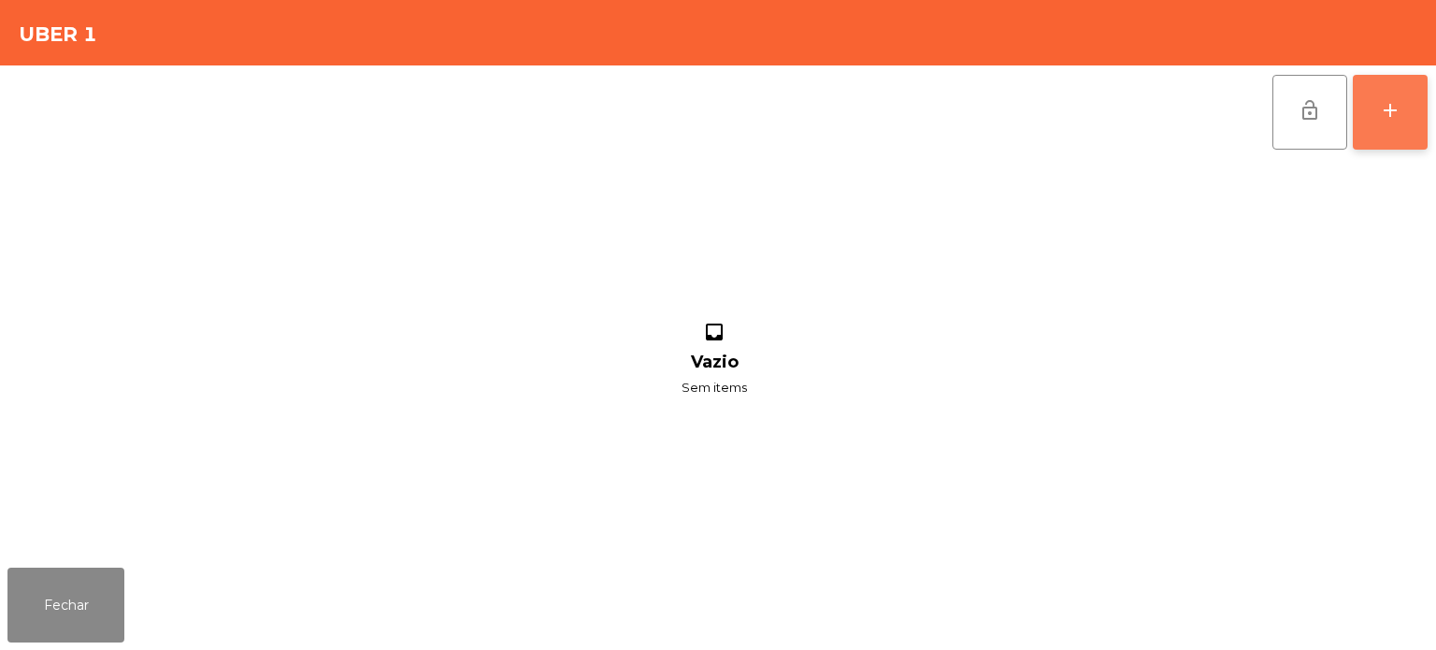
click at [1421, 96] on button "add" at bounding box center [1390, 112] width 75 height 75
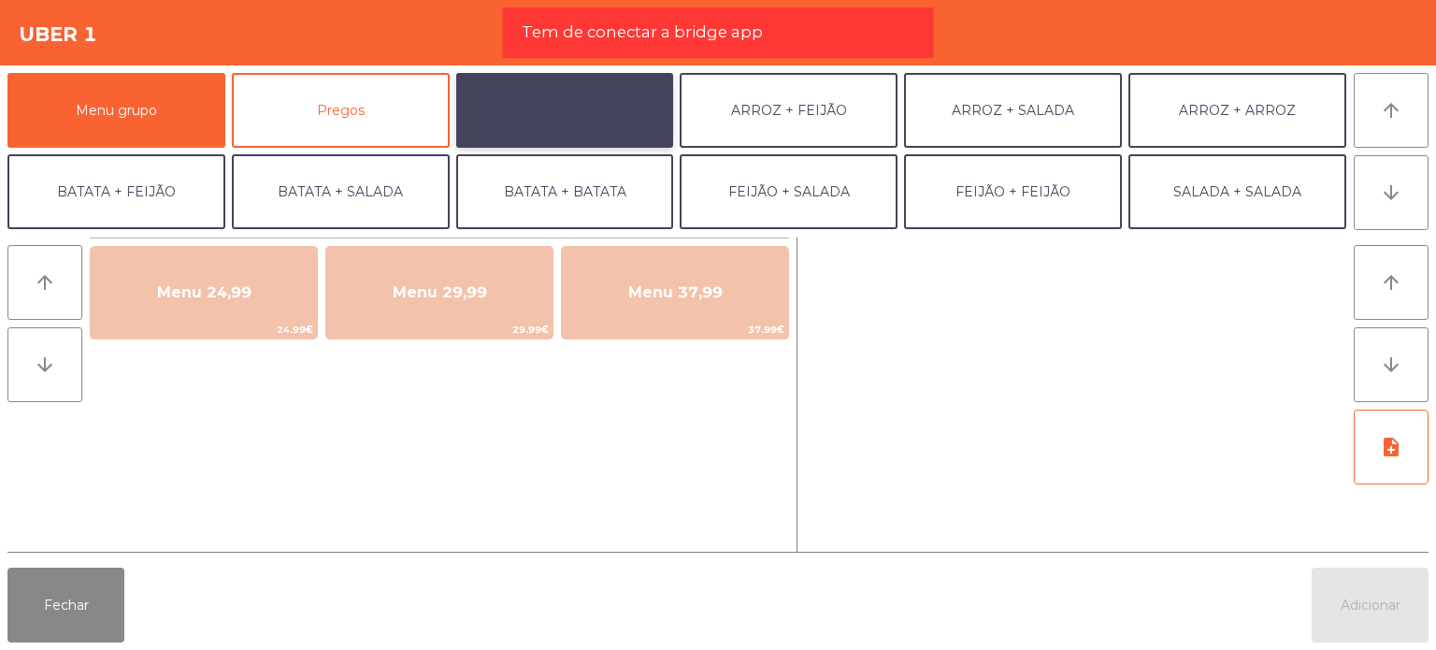
click at [577, 115] on button "ARROZ + BATATAS" at bounding box center [565, 110] width 218 height 75
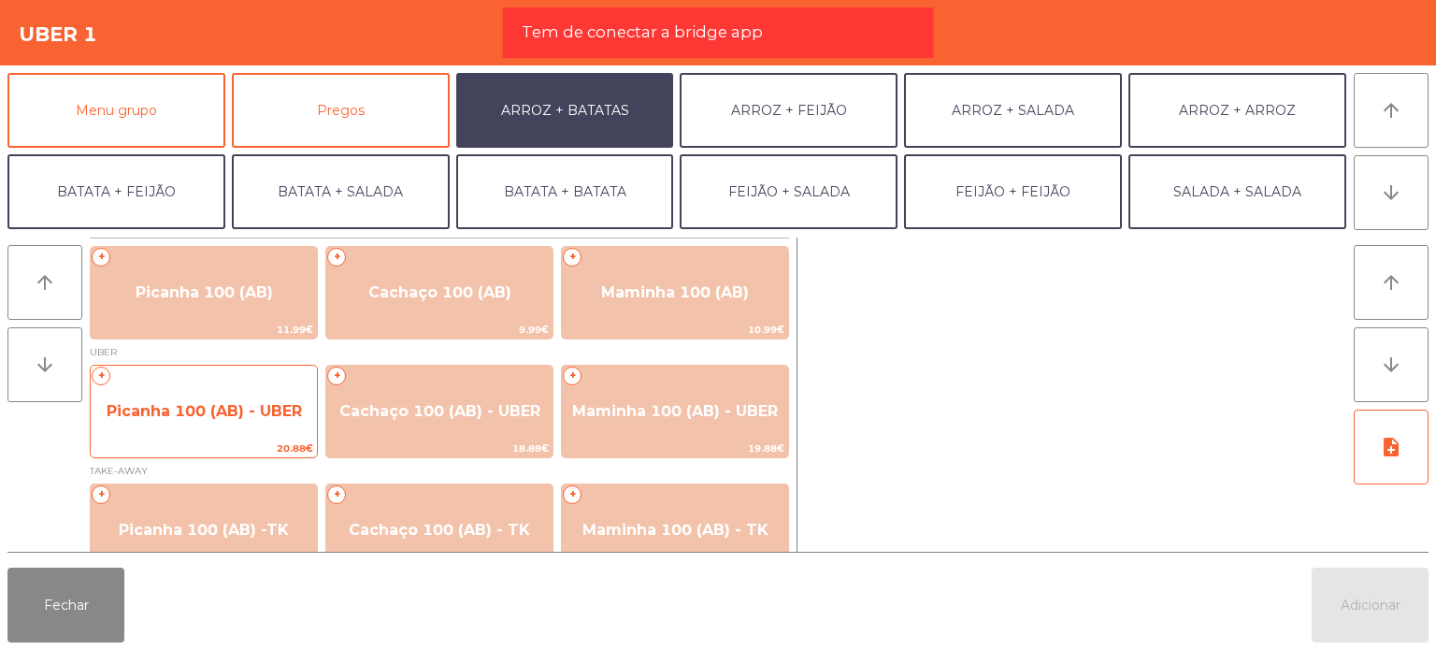
click at [267, 401] on span "Picanha 100 (AB) - UBER" at bounding box center [204, 411] width 226 height 50
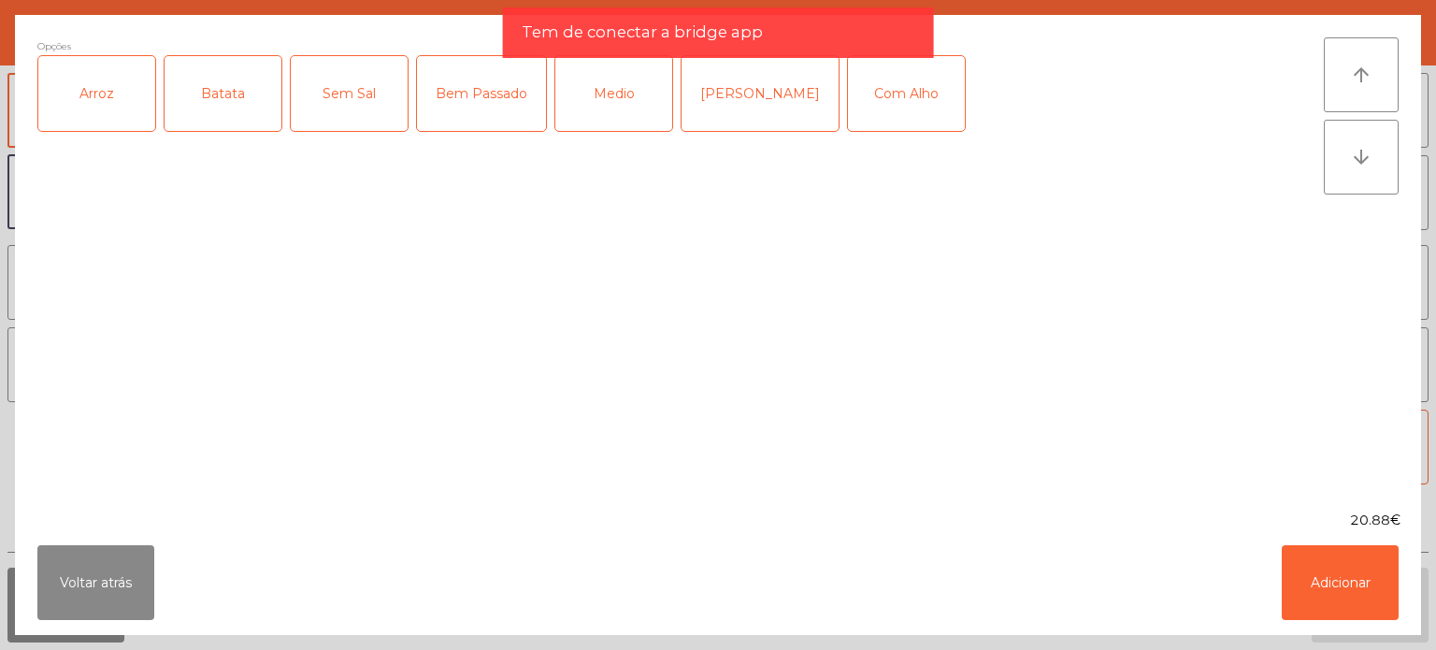
click at [148, 98] on div "Arroz" at bounding box center [96, 93] width 117 height 75
click at [182, 106] on div "Batata" at bounding box center [223, 93] width 117 height 75
click at [496, 100] on div "Bem Passado" at bounding box center [481, 93] width 129 height 75
click at [1325, 576] on button "Adicionar" at bounding box center [1340, 582] width 117 height 75
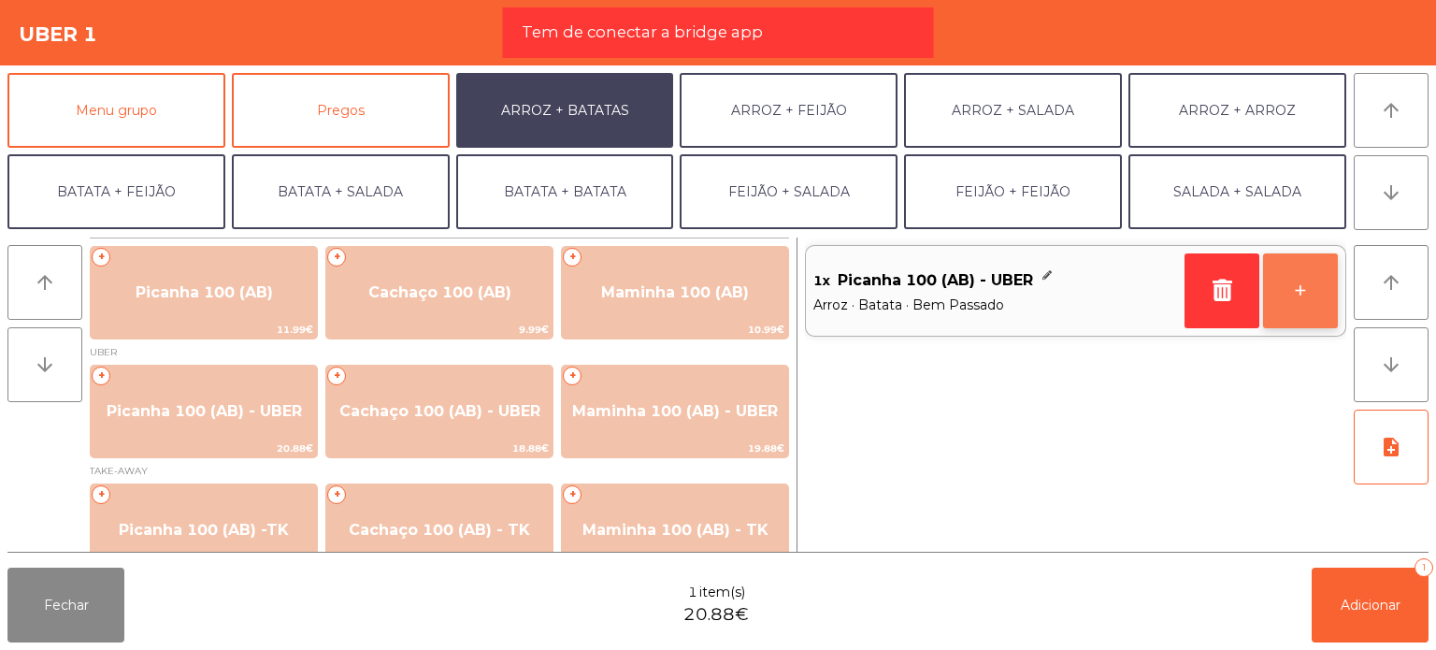
click at [1287, 293] on button "+" at bounding box center [1300, 290] width 75 height 75
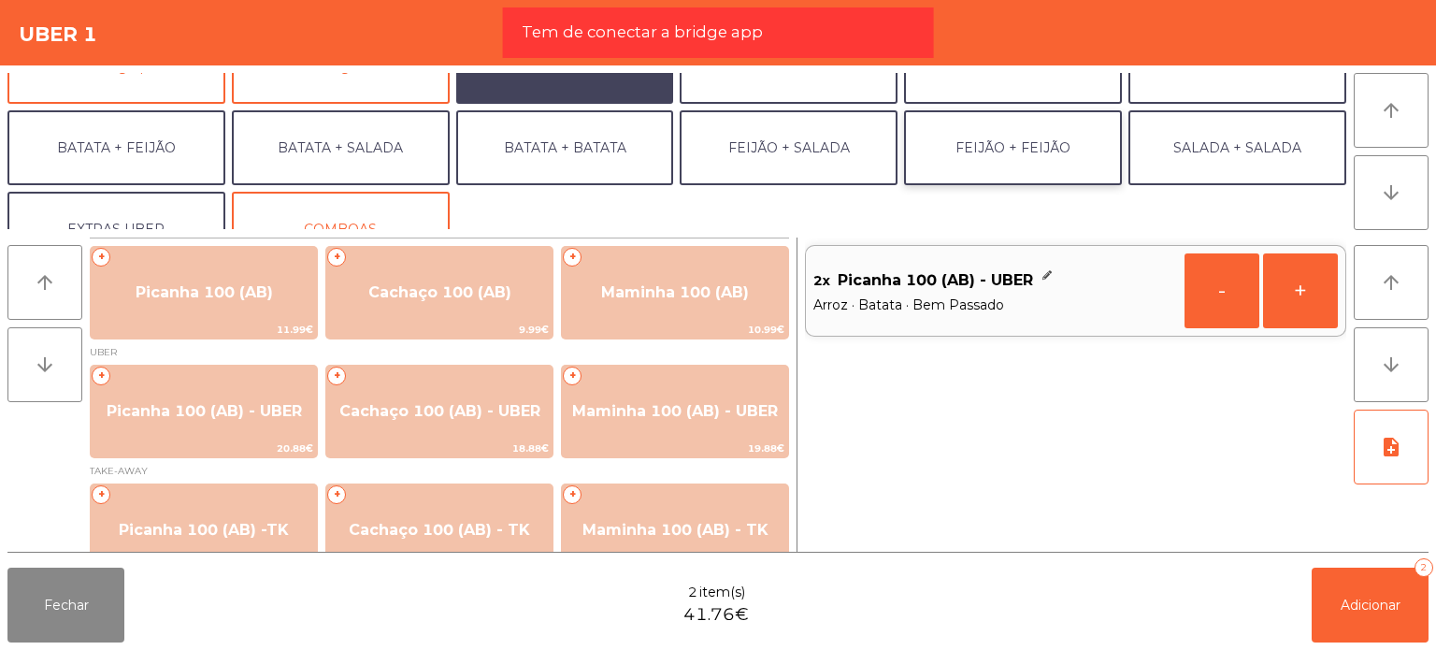
scroll to position [81, 0]
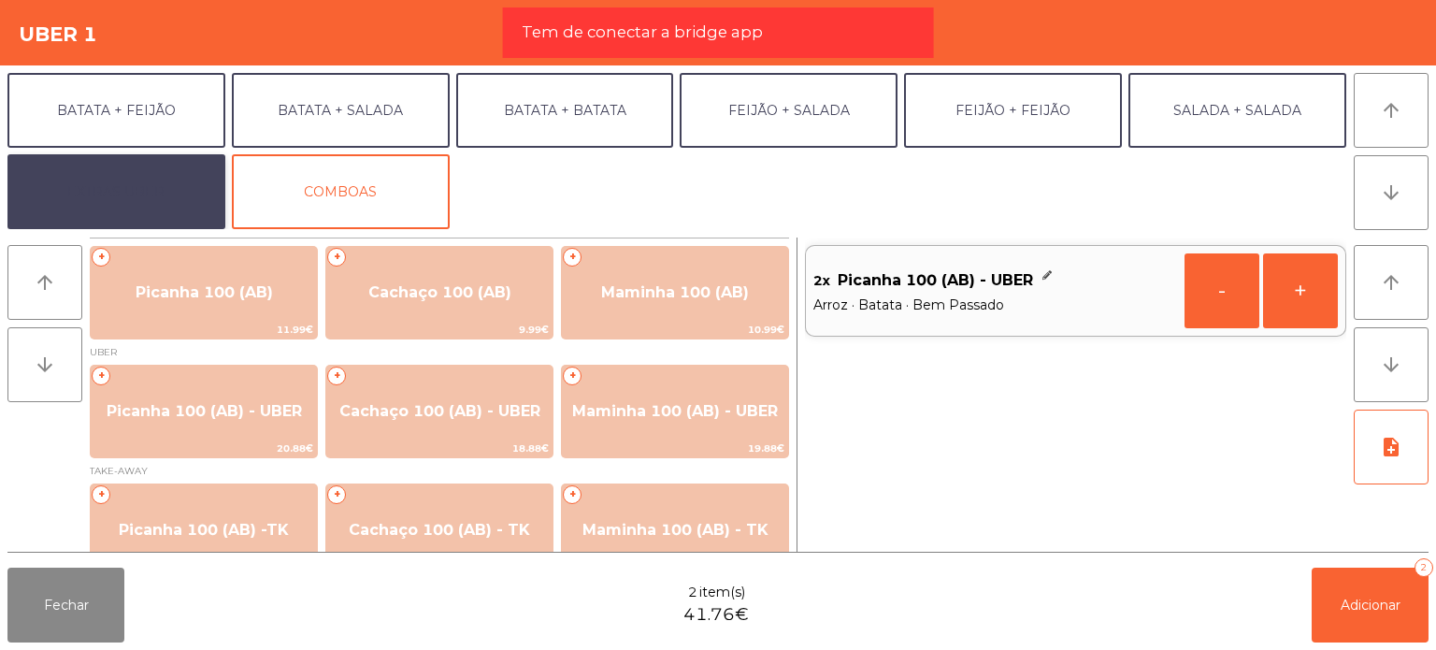
drag, startPoint x: 192, startPoint y: 183, endPoint x: 202, endPoint y: 190, distance: 12.2
click at [201, 191] on button "EXTRAS UBER" at bounding box center [116, 191] width 218 height 75
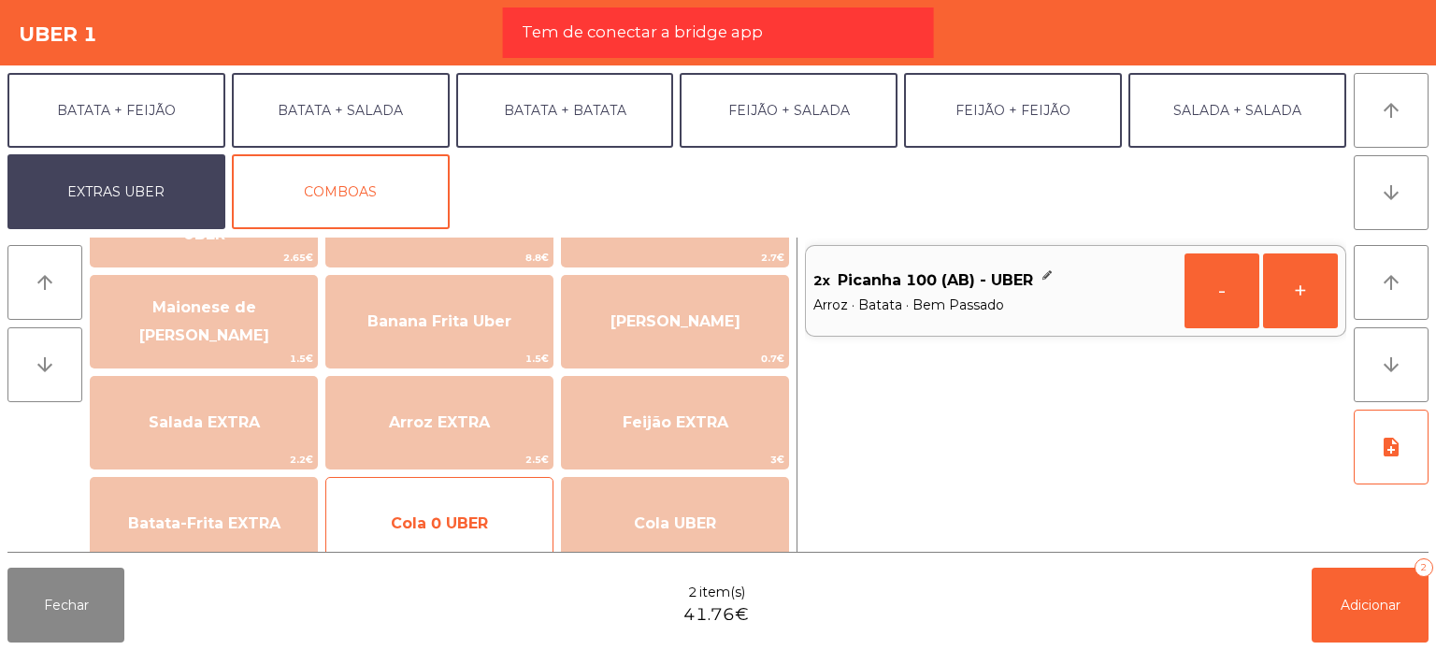
scroll to position [187, 0]
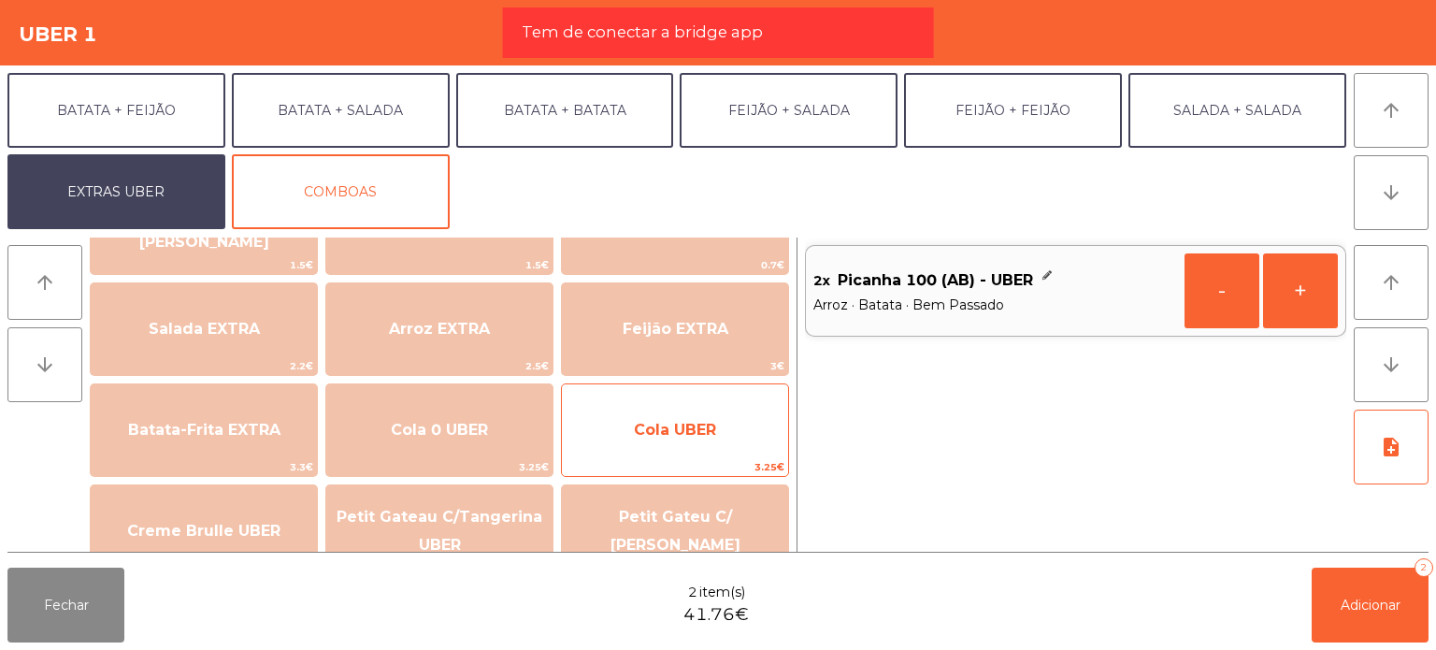
click at [658, 438] on span "Cola UBER" at bounding box center [675, 430] width 82 height 18
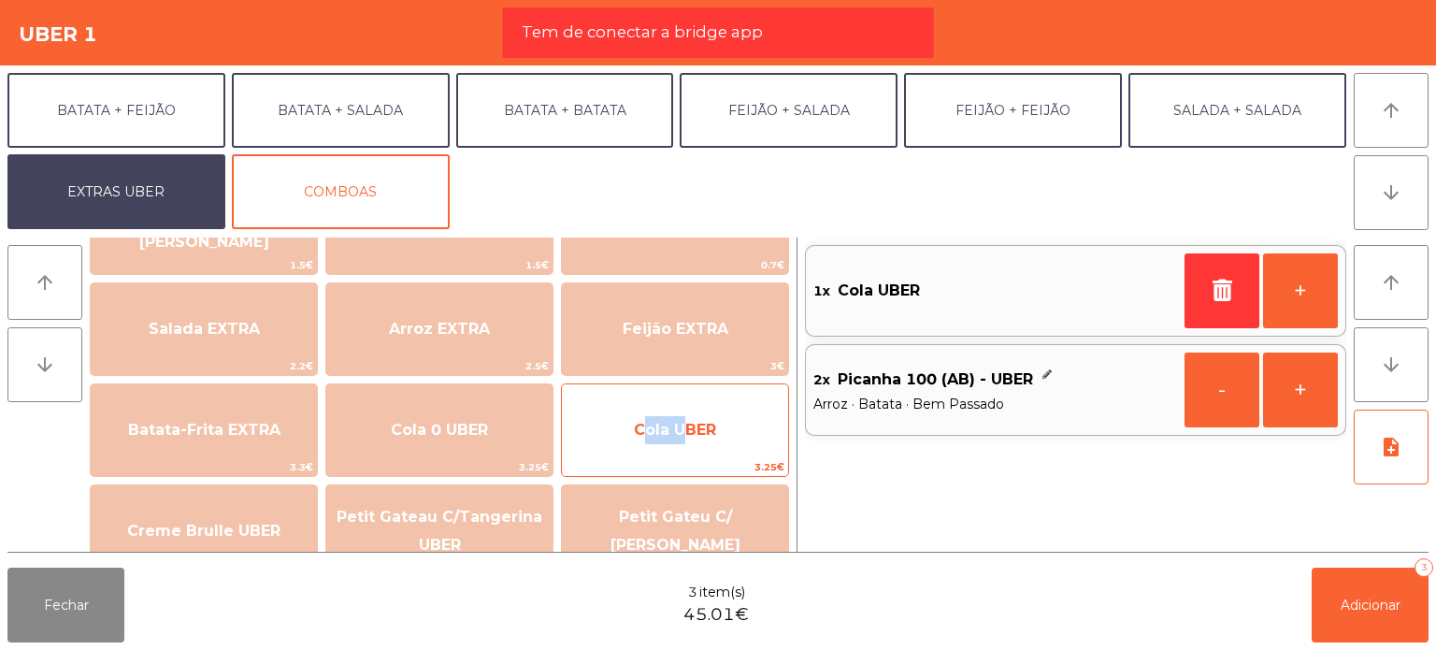
click at [658, 438] on span "Cola UBER" at bounding box center [675, 430] width 82 height 18
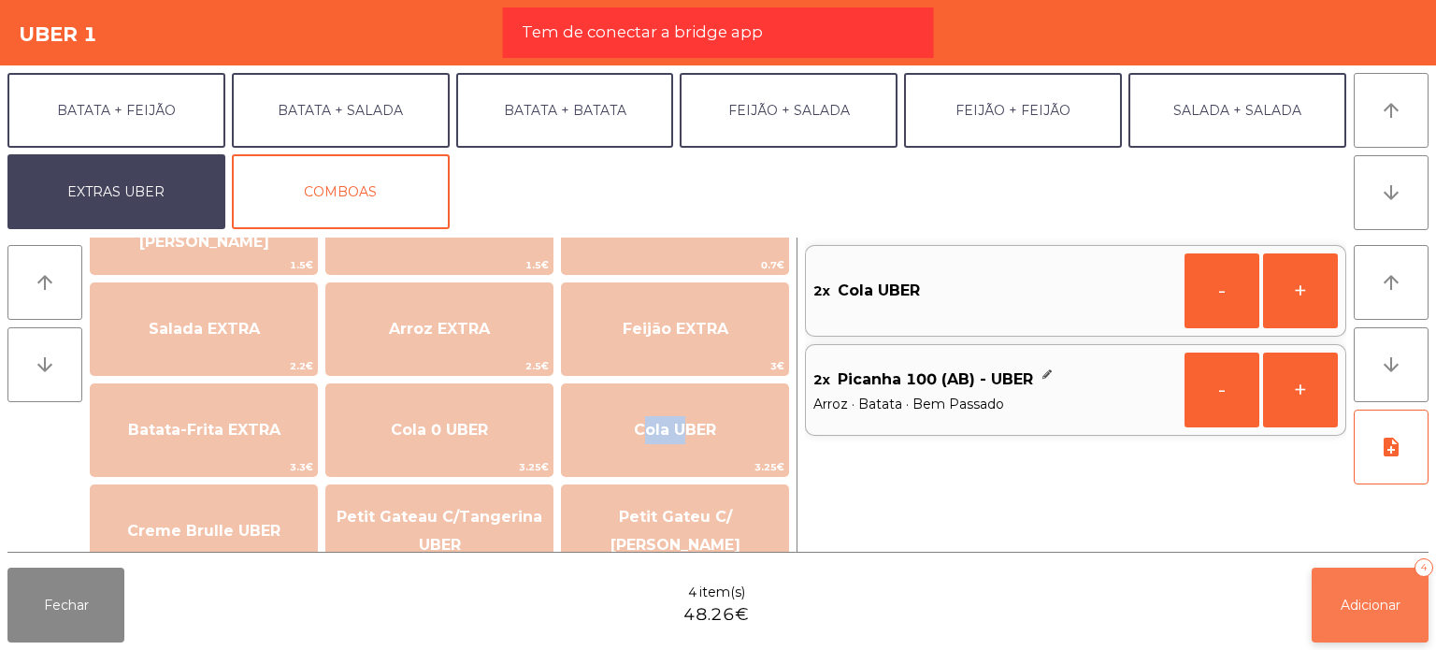
click at [1353, 606] on span "Adicionar" at bounding box center [1371, 605] width 60 height 17
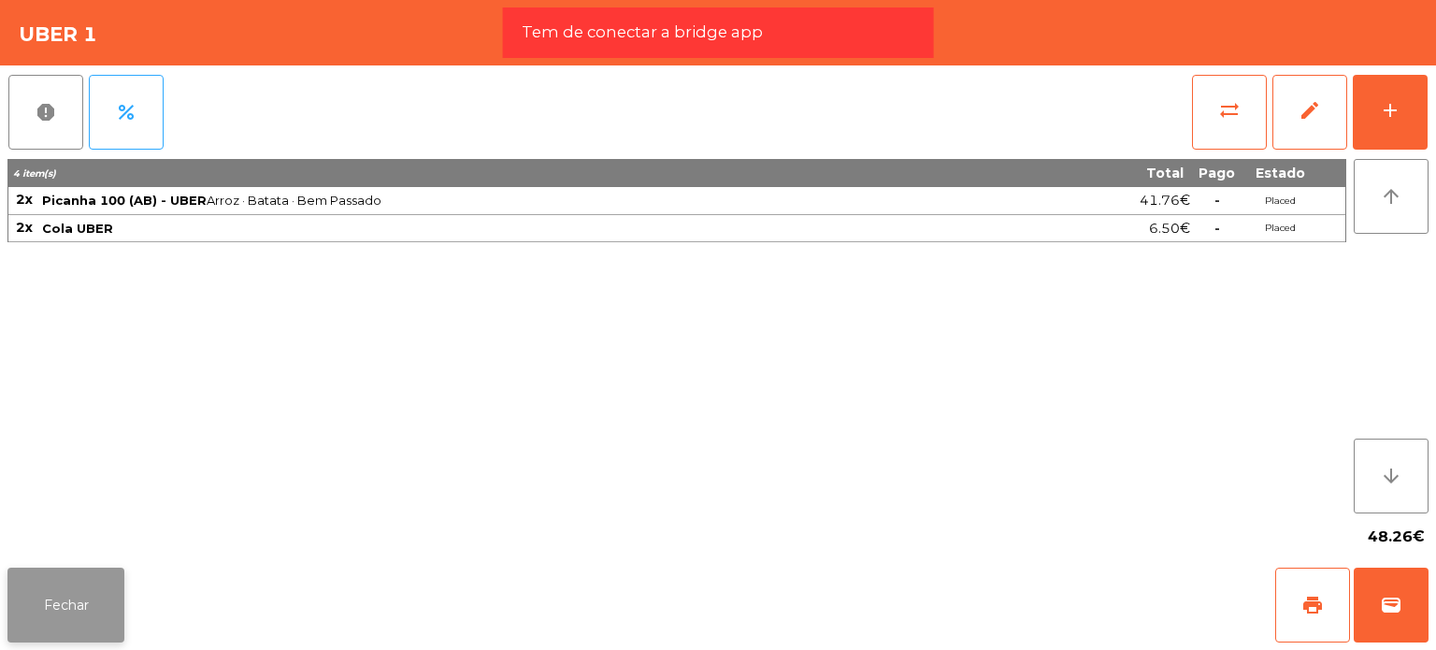
click at [23, 605] on button "Fechar" at bounding box center [65, 605] width 117 height 75
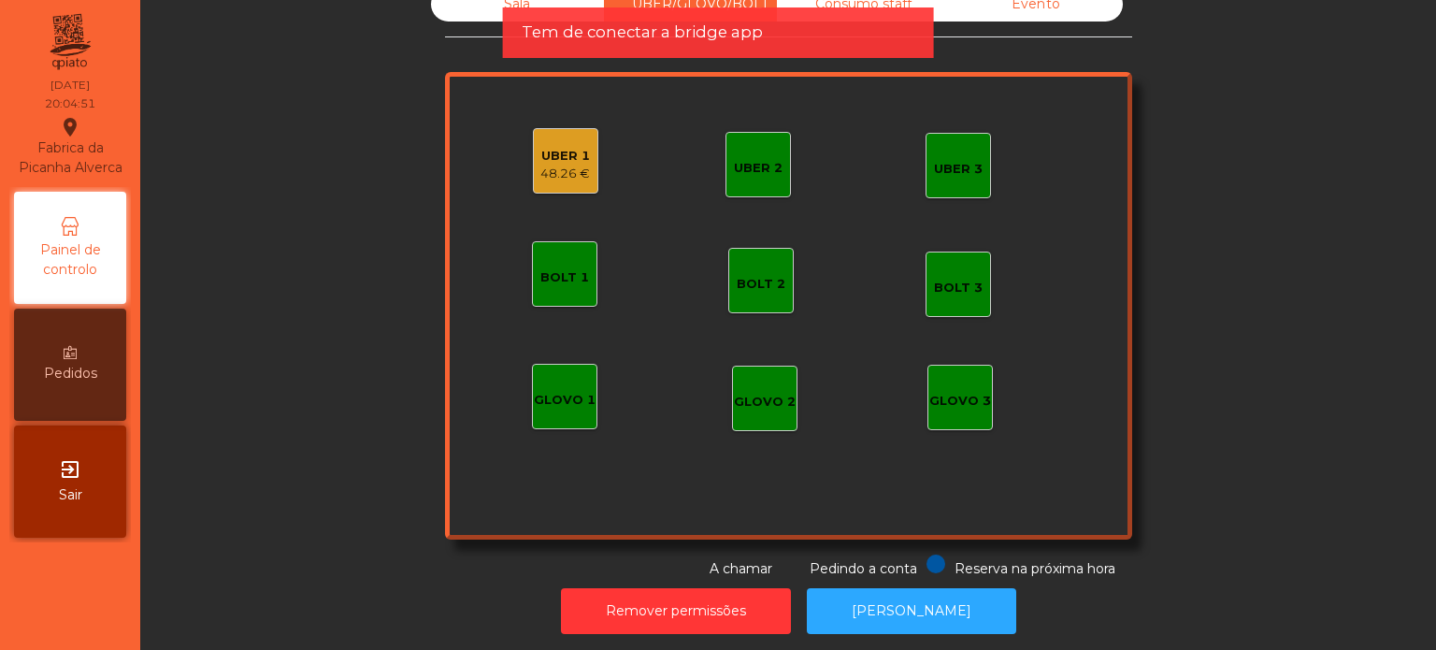
scroll to position [51, 0]
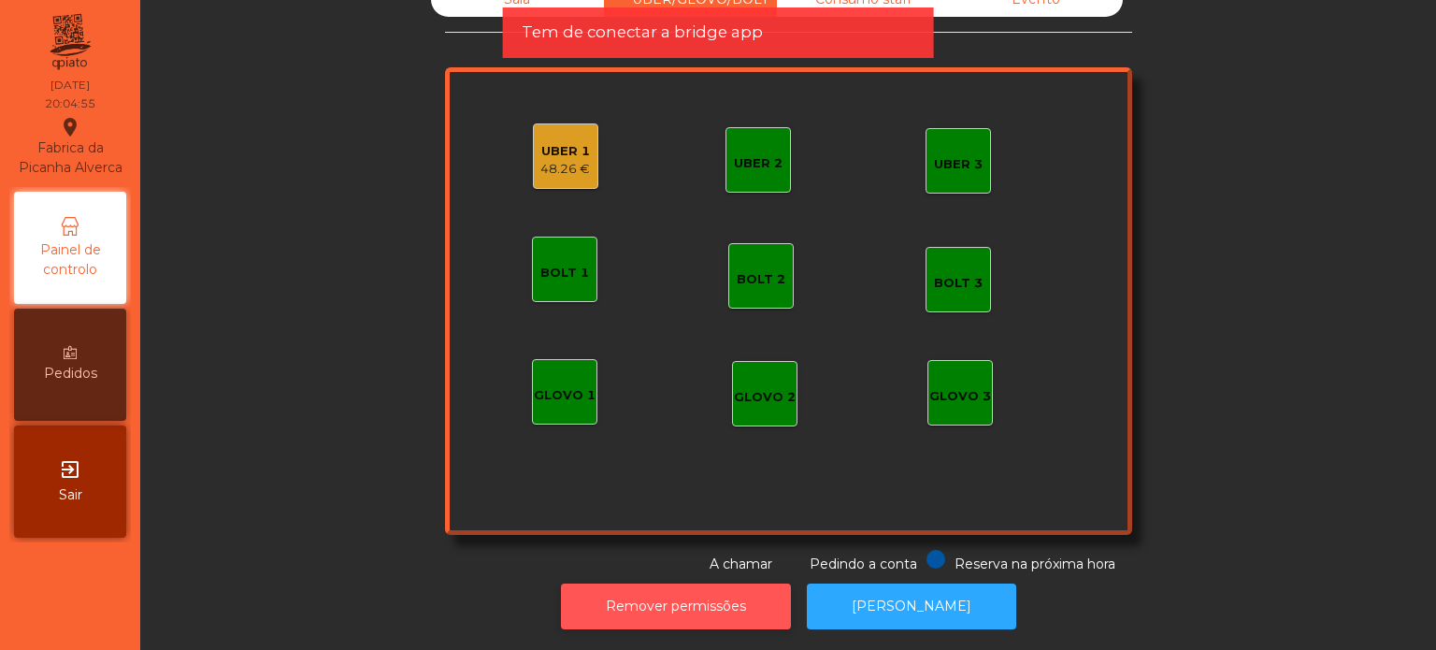
click at [724, 603] on button "Remover permissões" at bounding box center [676, 606] width 230 height 46
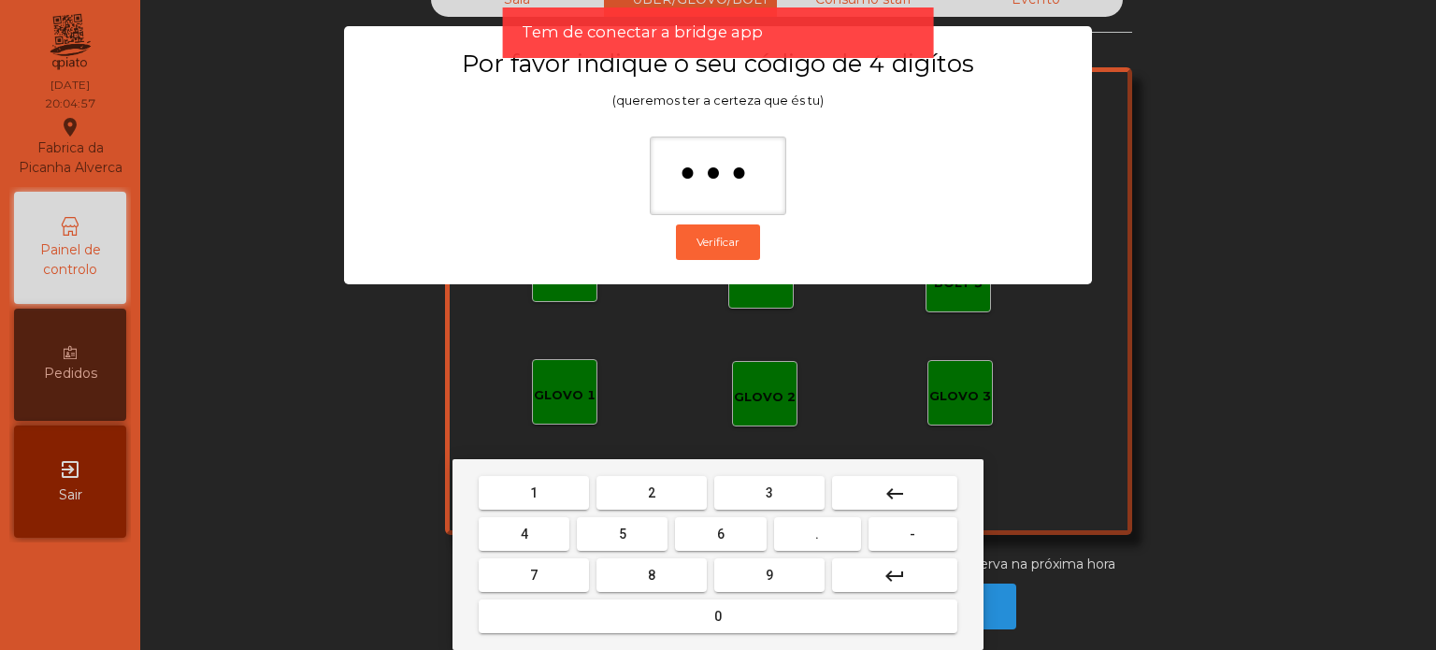
type input "****"
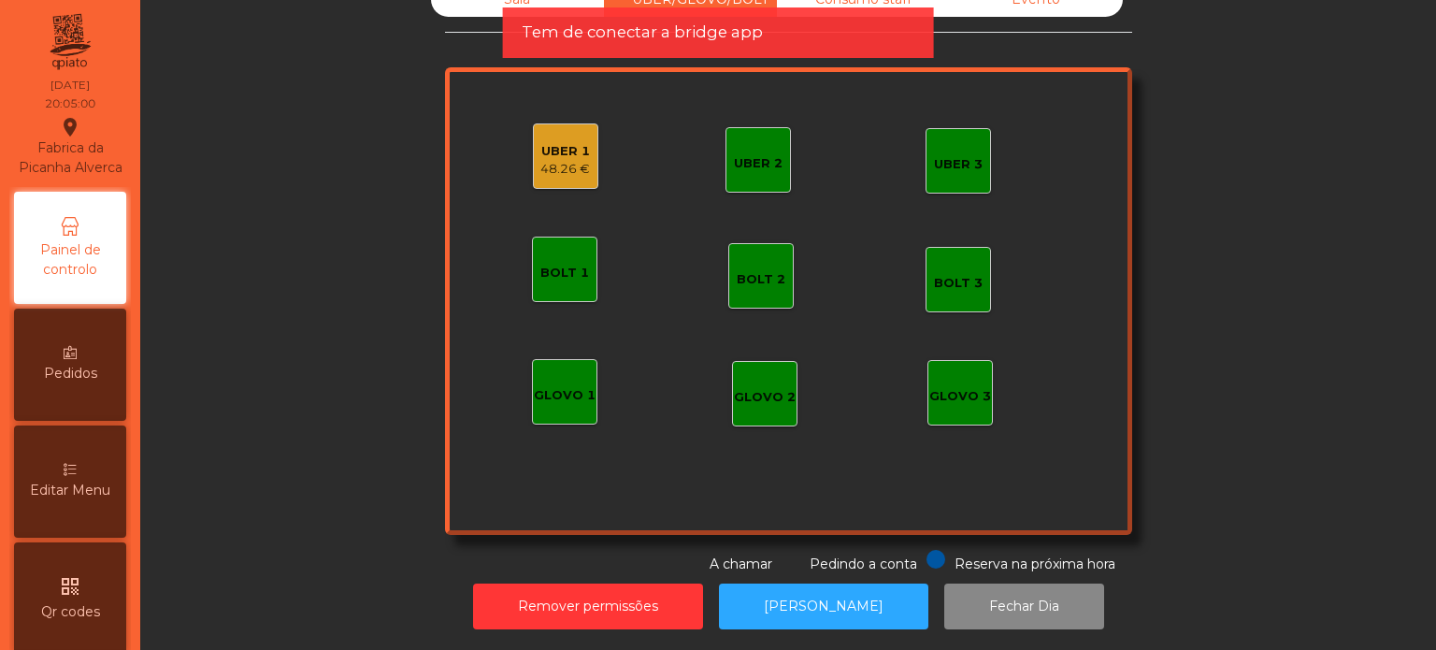
click at [563, 160] on div "48.26 €" at bounding box center [565, 169] width 50 height 19
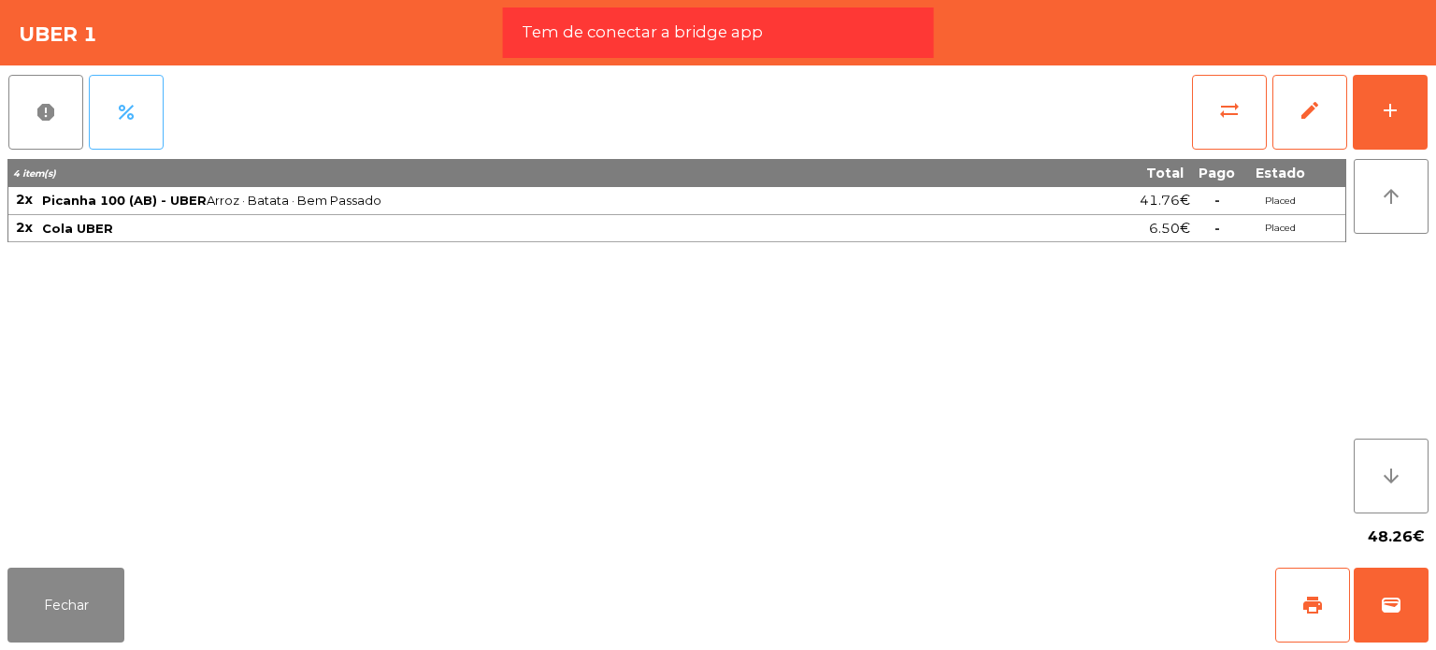
click at [108, 104] on button "percent" at bounding box center [126, 112] width 75 height 75
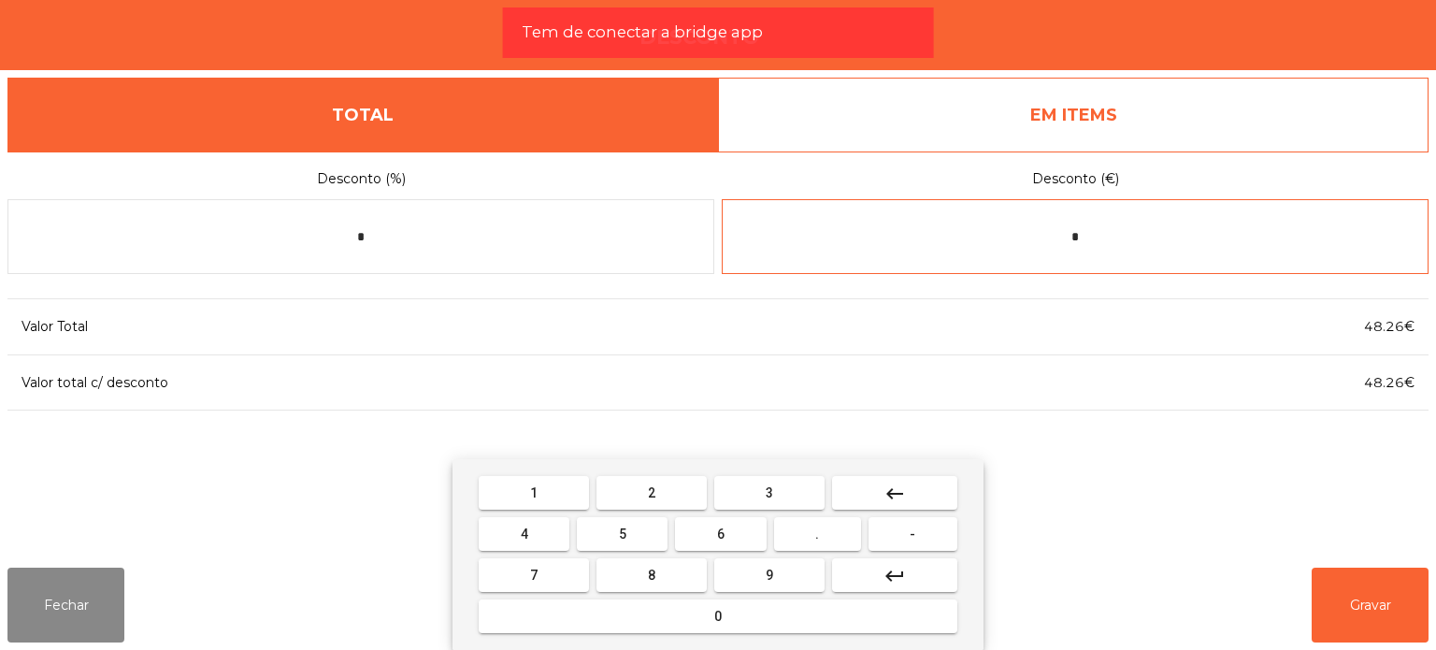
click at [1137, 237] on input "*" at bounding box center [1075, 236] width 707 height 75
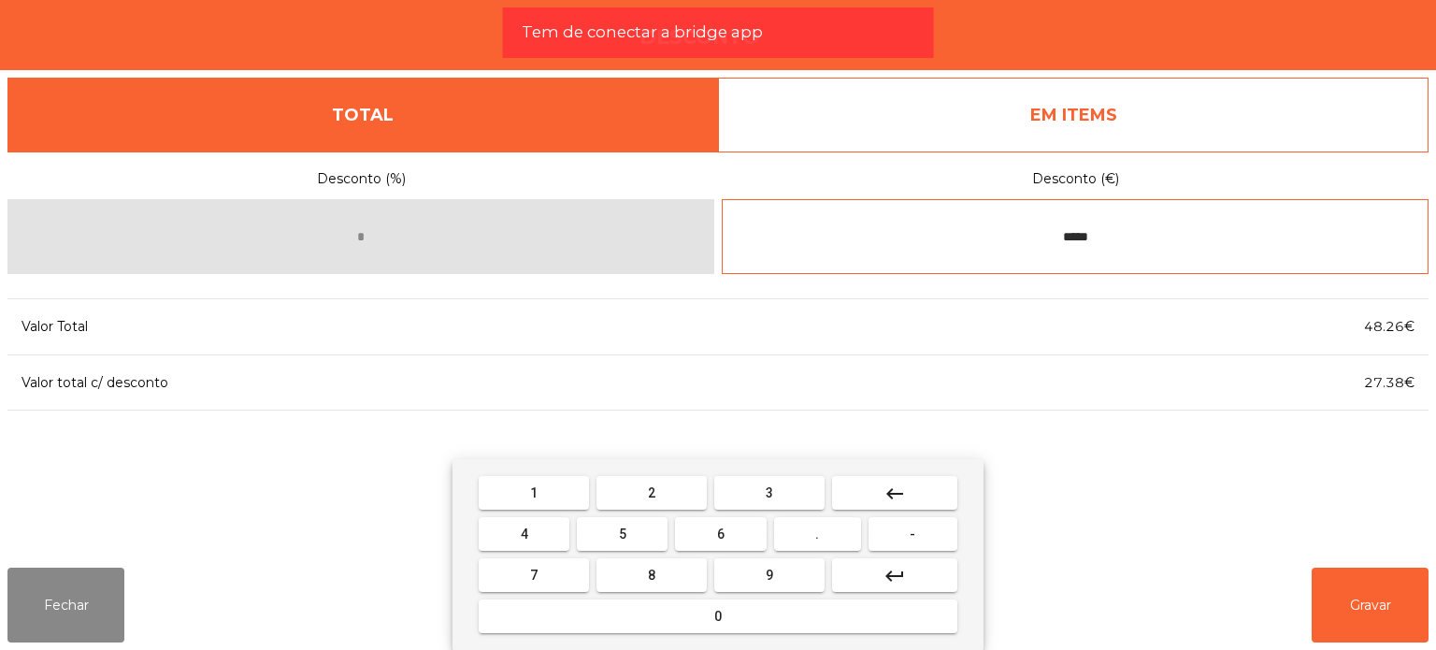
type input "*****"
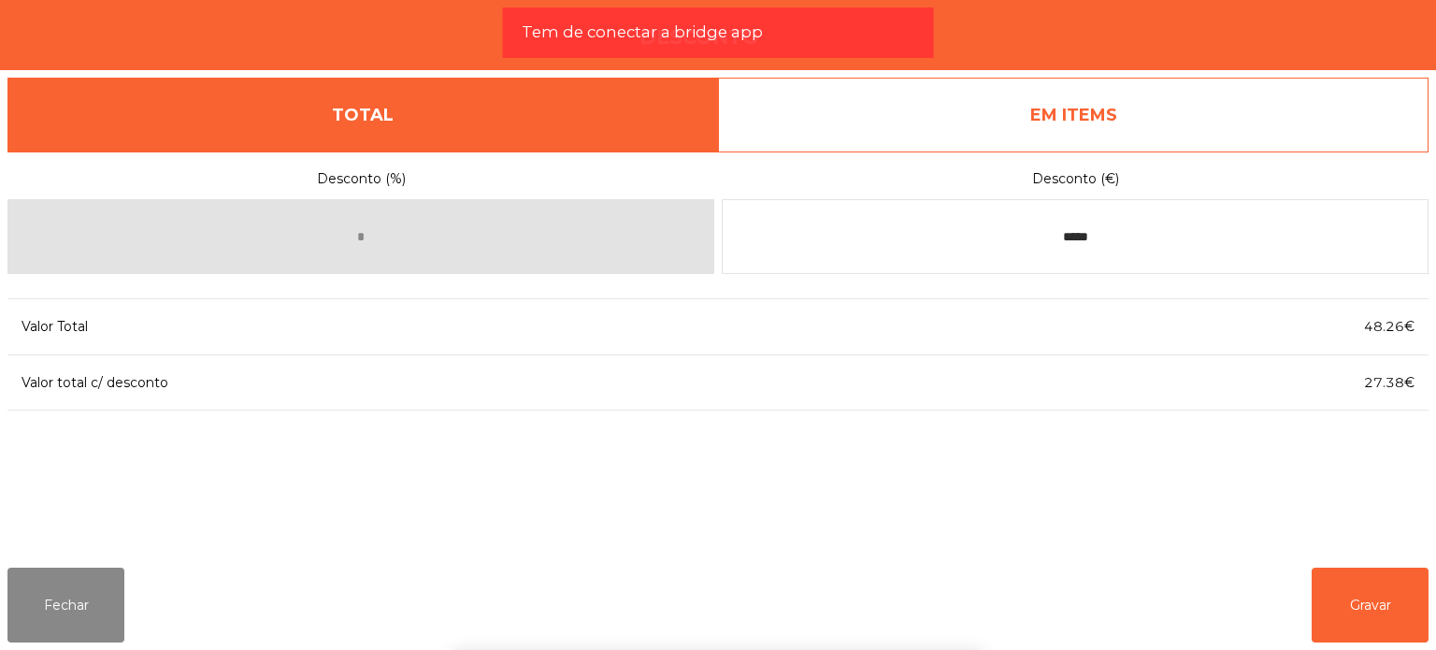
click at [1382, 584] on div "1 2 3 keyboard_backspace 4 5 6 . - 7 8 9 keyboard_return 0" at bounding box center [718, 554] width 1436 height 191
click at [1382, 585] on button "Gravar" at bounding box center [1370, 605] width 117 height 75
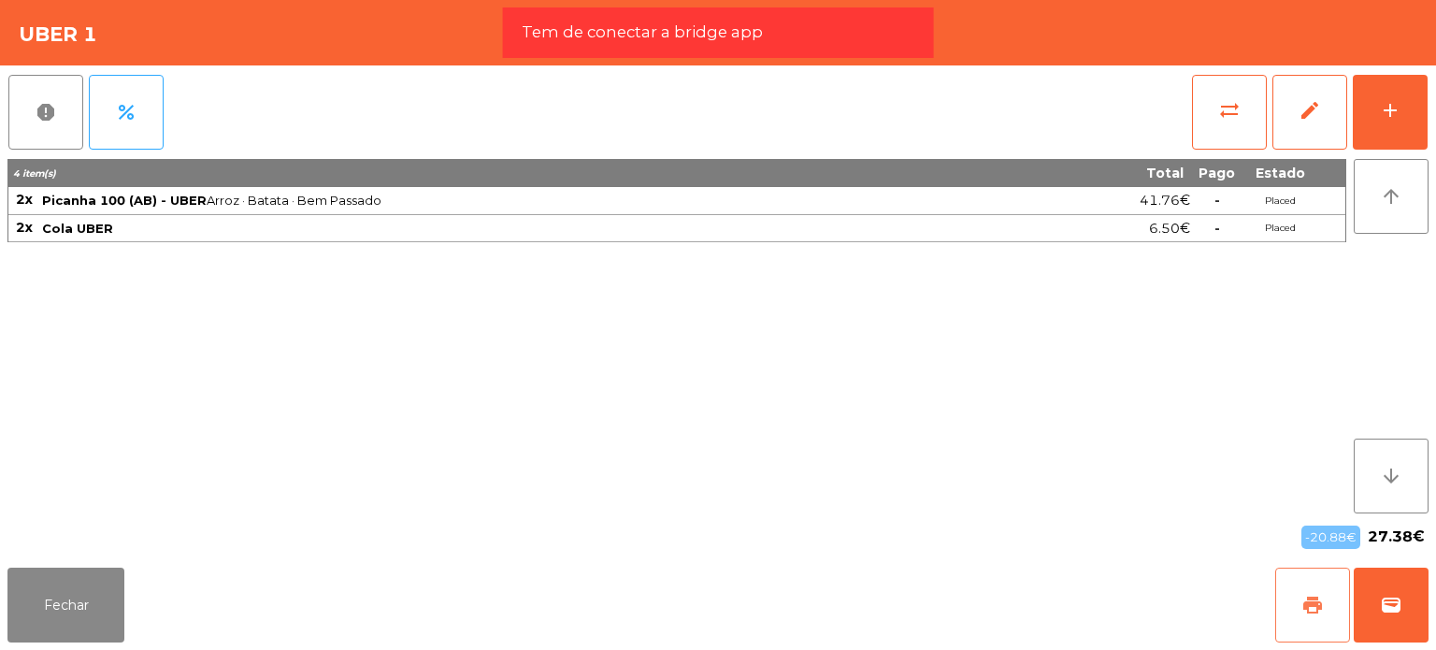
click at [1308, 610] on span "print" at bounding box center [1312, 605] width 22 height 22
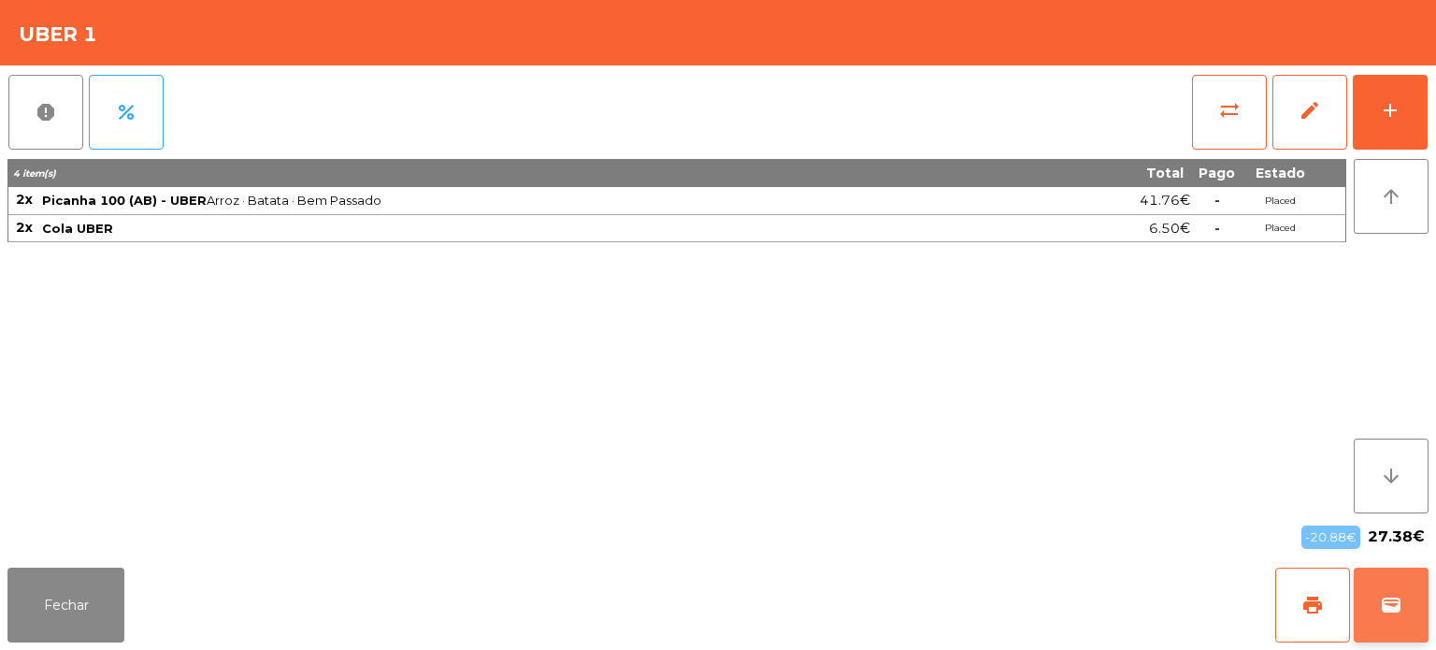
click at [1374, 614] on button "wallet" at bounding box center [1391, 605] width 75 height 75
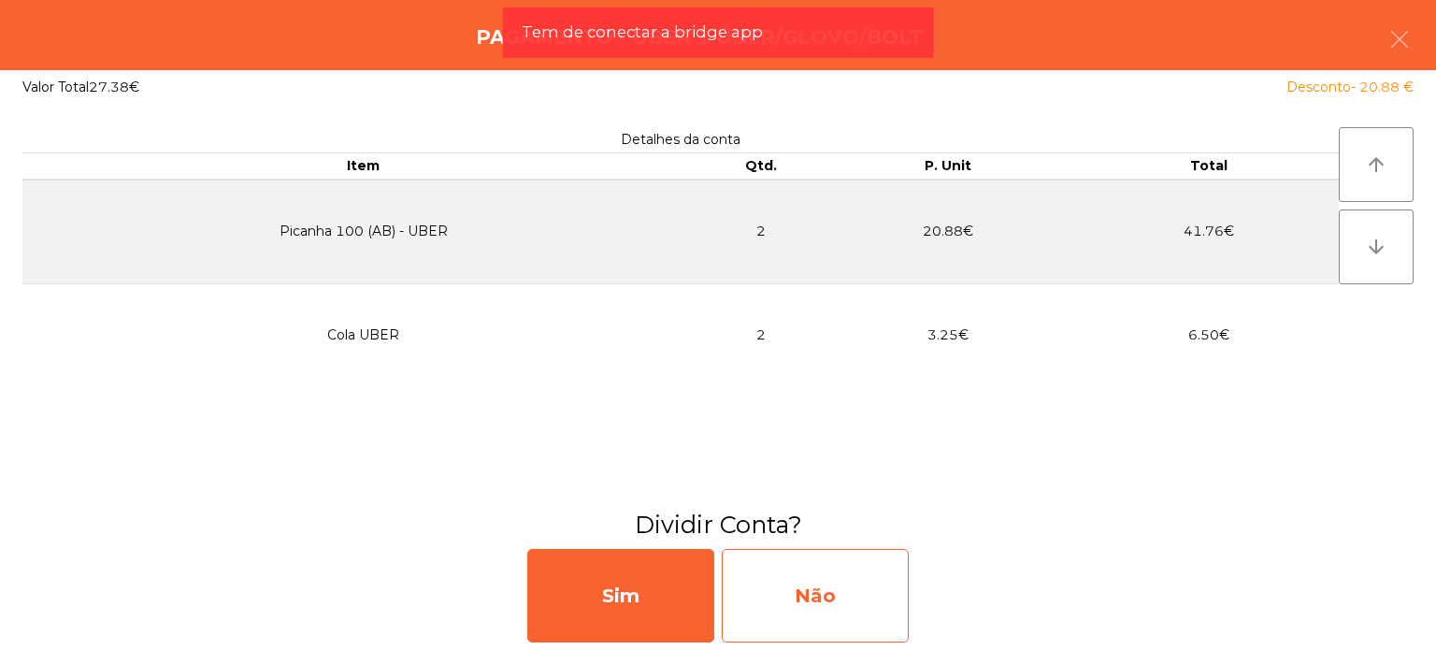
click at [833, 586] on div "Não" at bounding box center [815, 595] width 187 height 93
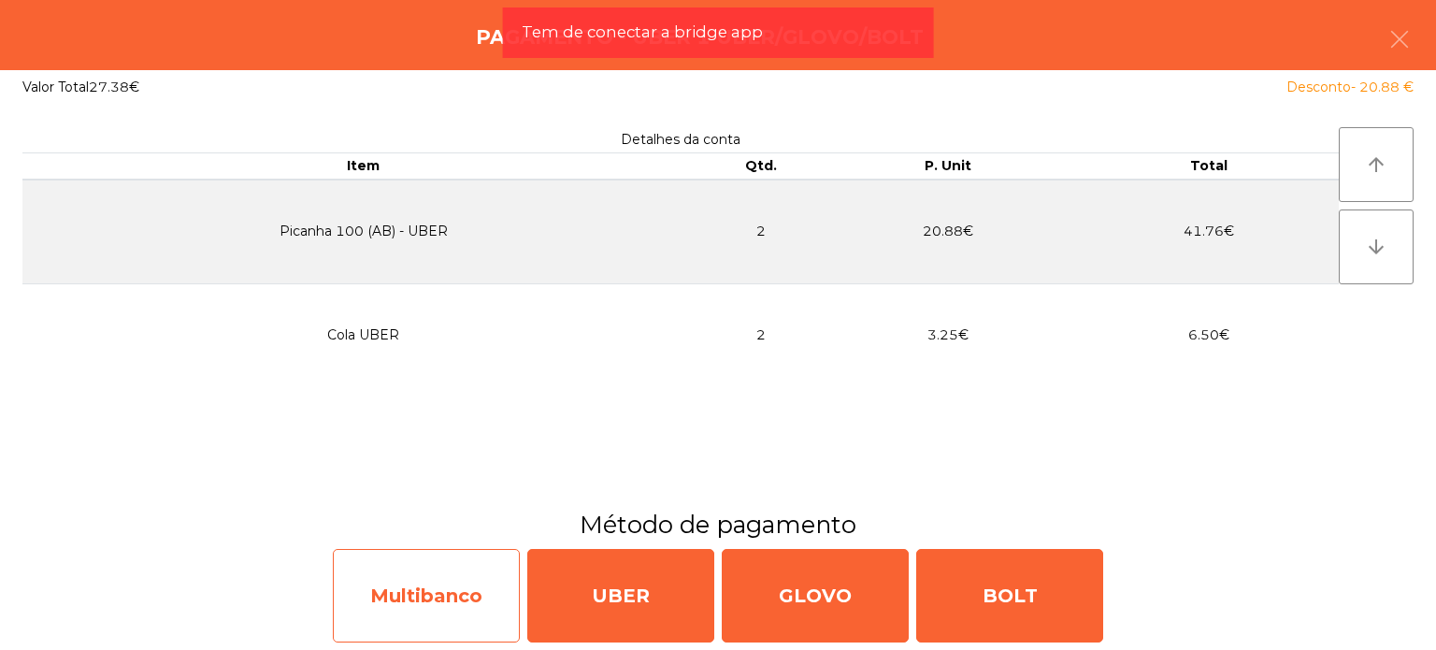
click at [487, 600] on div "Multibanco" at bounding box center [426, 595] width 187 height 93
select select "**"
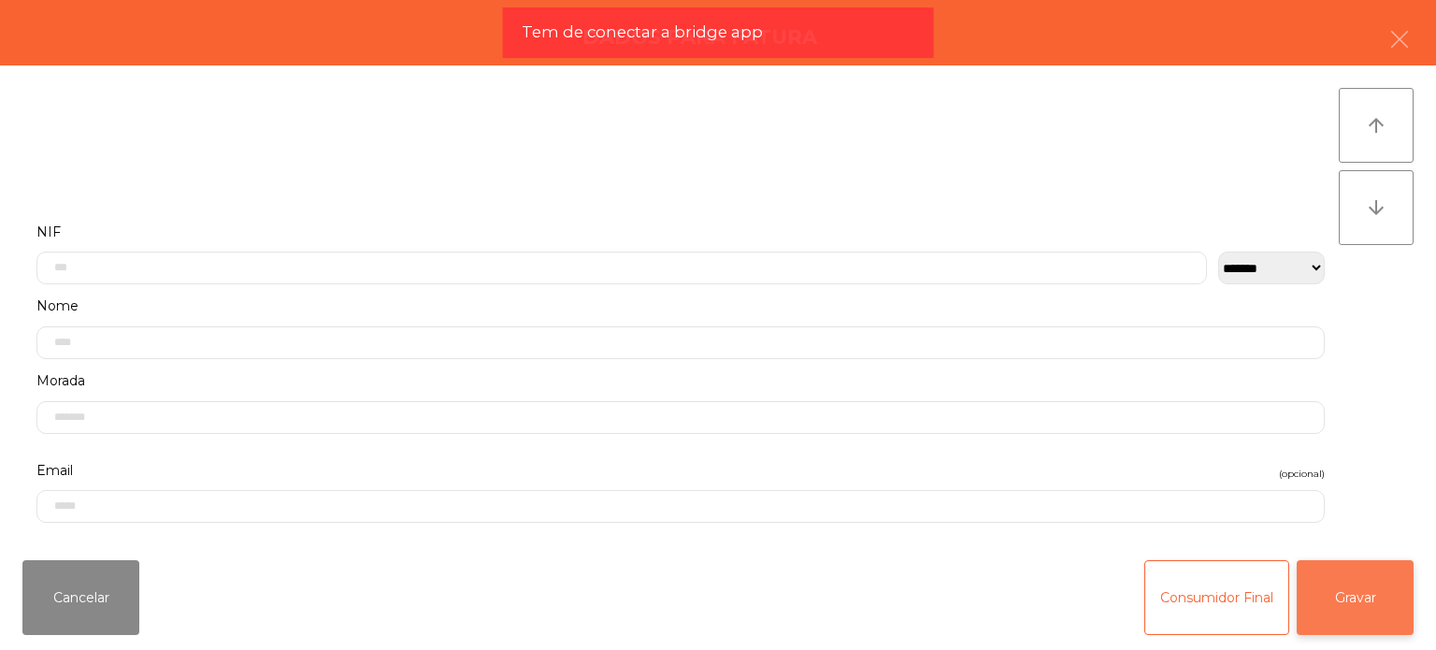
click at [1373, 594] on button "Gravar" at bounding box center [1355, 597] width 117 height 75
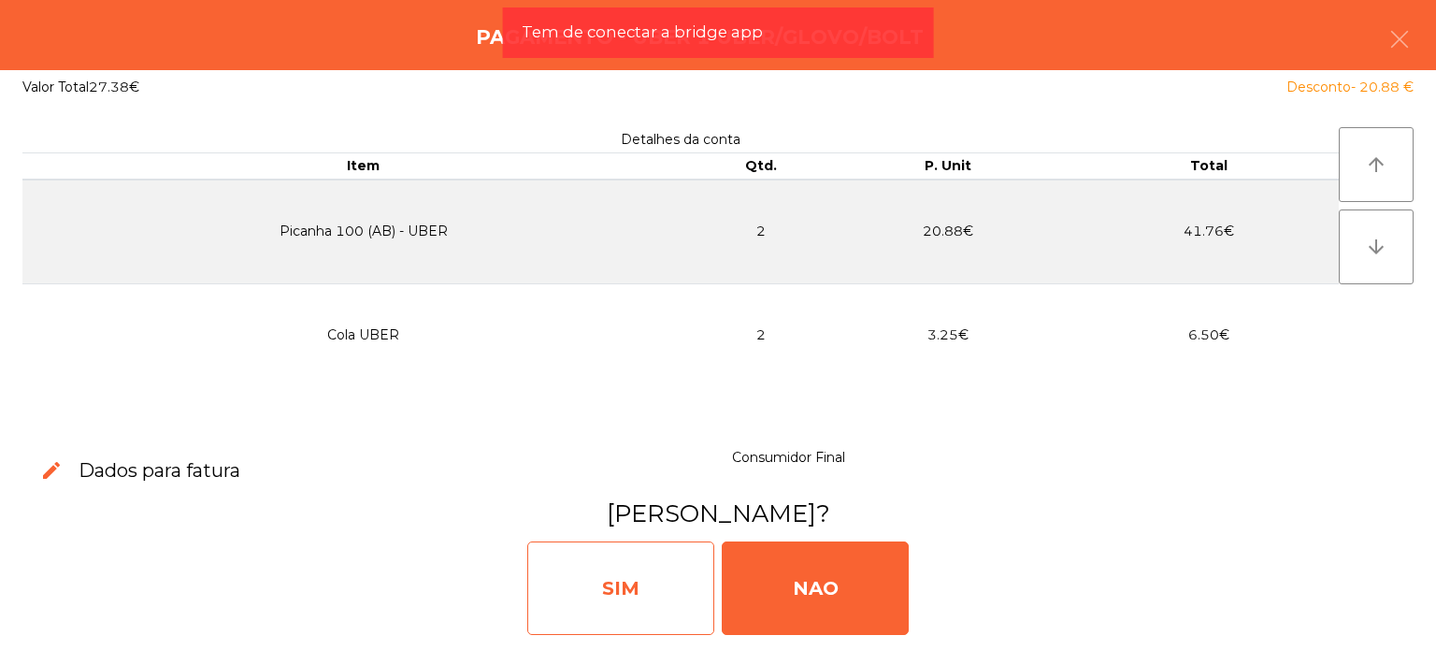
click at [595, 569] on div "SIM" at bounding box center [620, 587] width 187 height 93
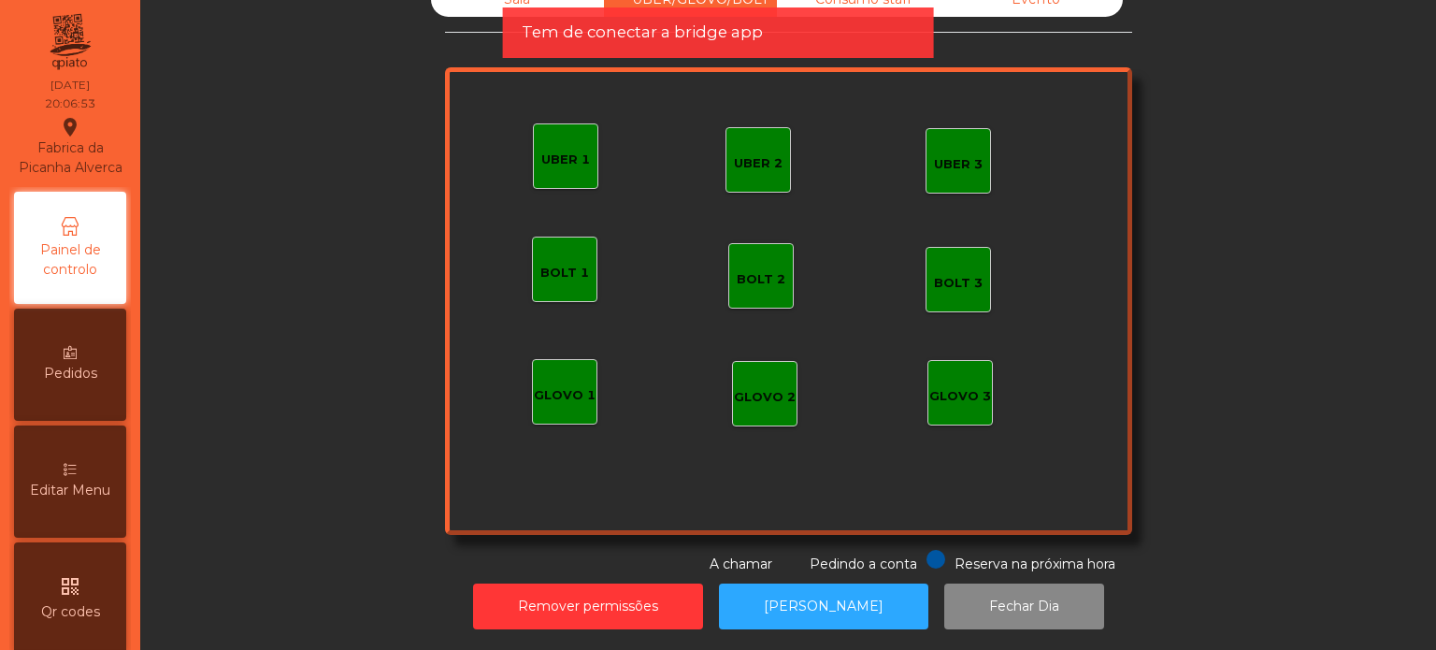
click at [333, 198] on div "Sala UBER/GLOVO/BOLT Consumo staff Evento UBER 2 UBER 3 BOLT 1 BOLT 2 BOLT 3 GL…" at bounding box center [787, 278] width 1245 height 592
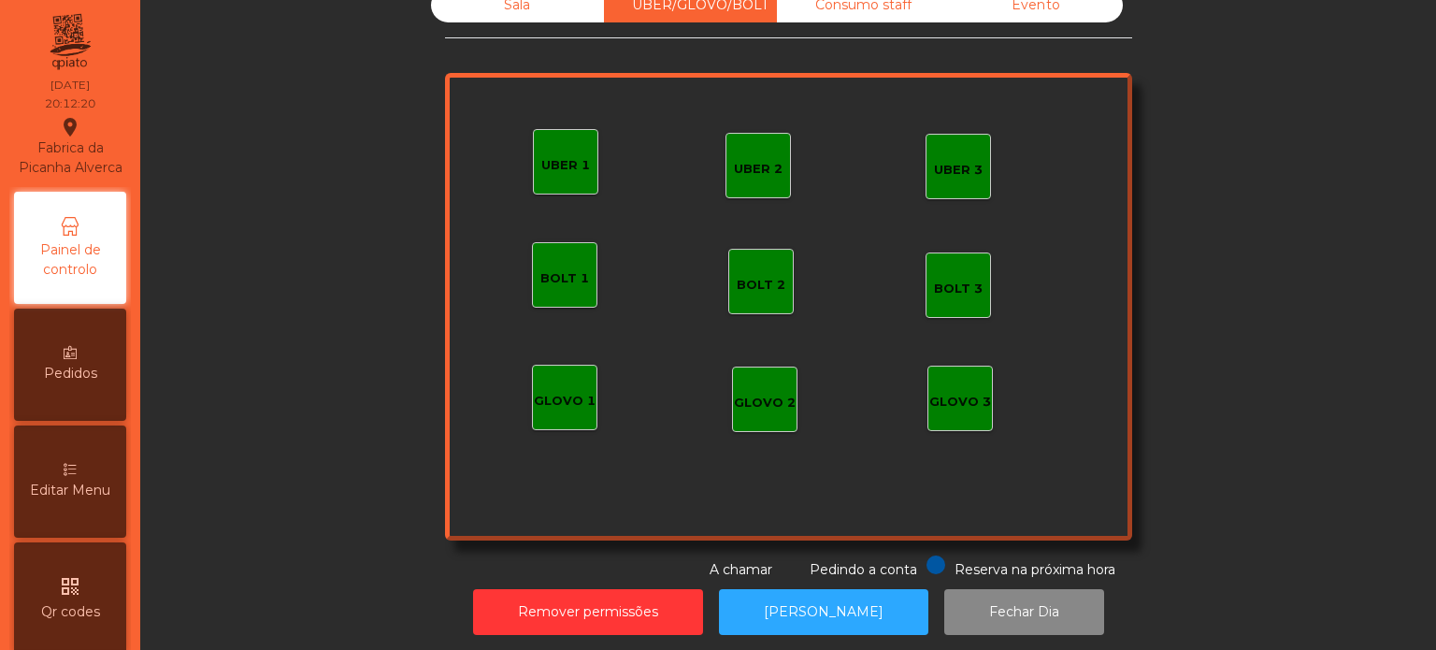
scroll to position [0, 0]
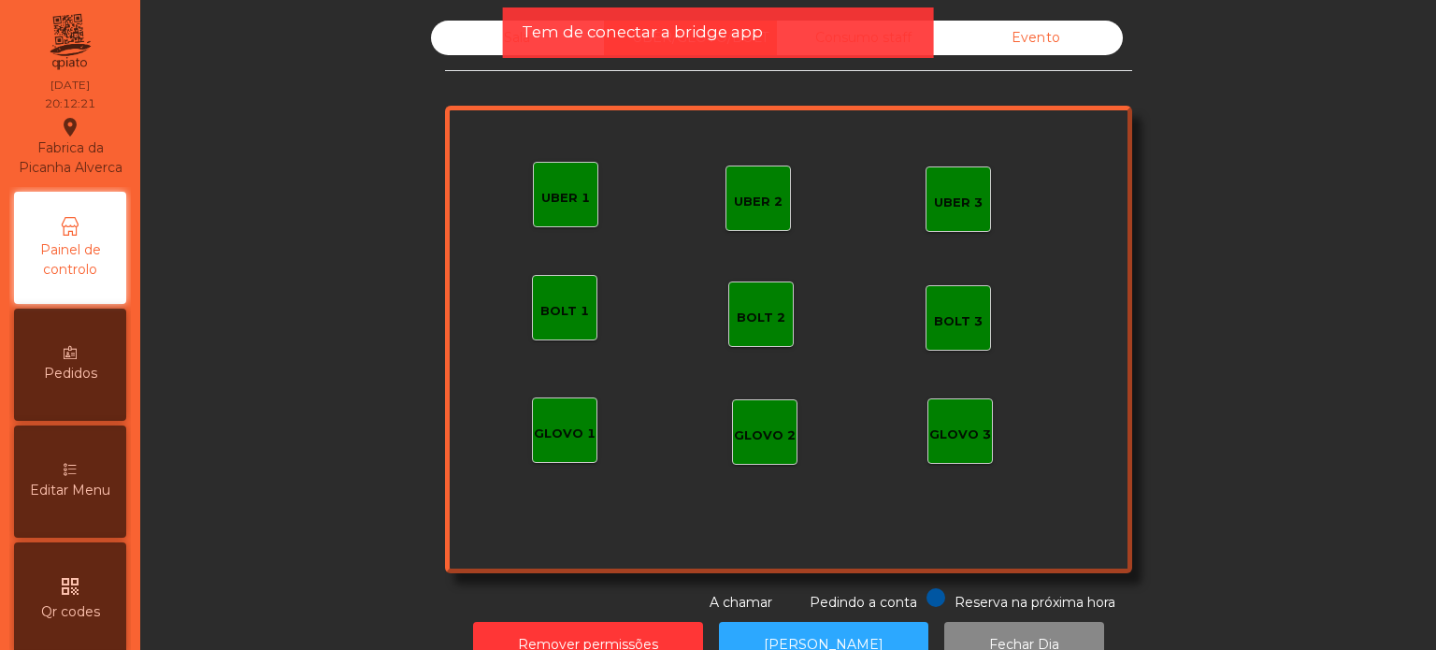
click at [518, 53] on div "Tem de conectar a bridge app" at bounding box center [718, 32] width 431 height 50
click at [495, 33] on div "Sala" at bounding box center [517, 38] width 173 height 35
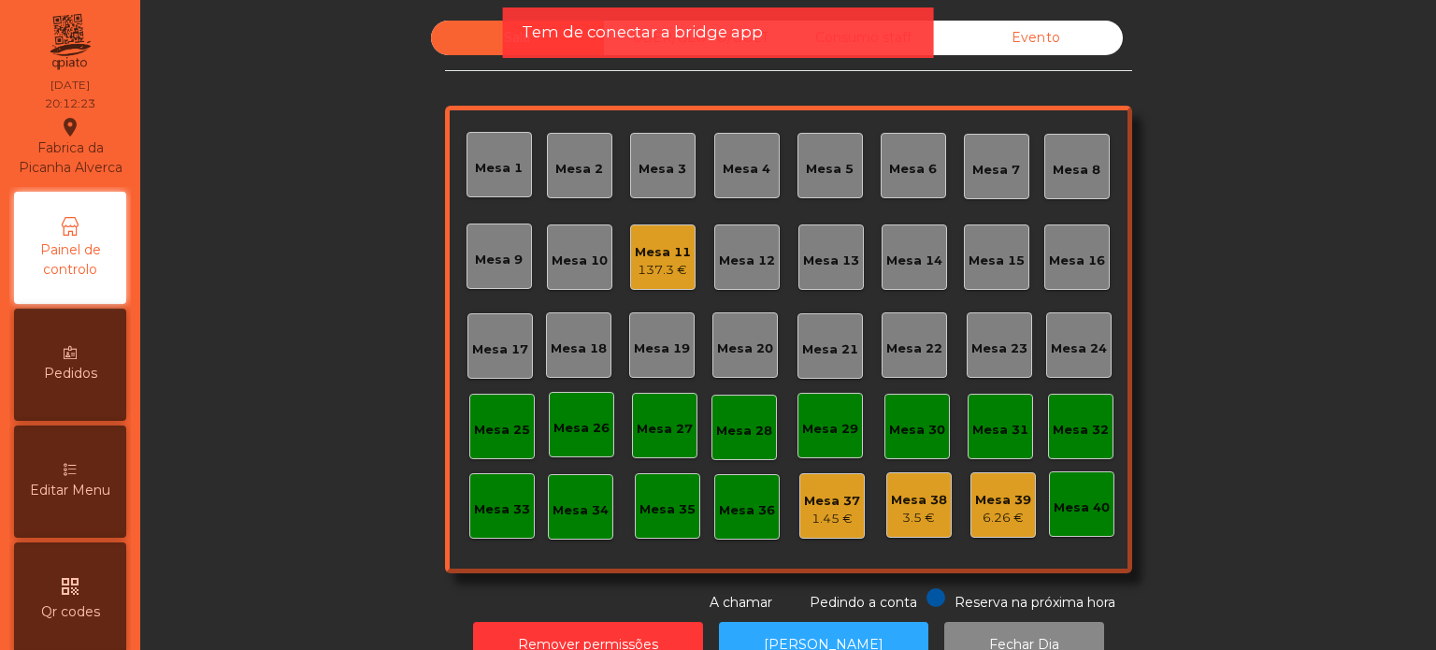
click at [648, 258] on div "Mesa 11" at bounding box center [663, 252] width 56 height 19
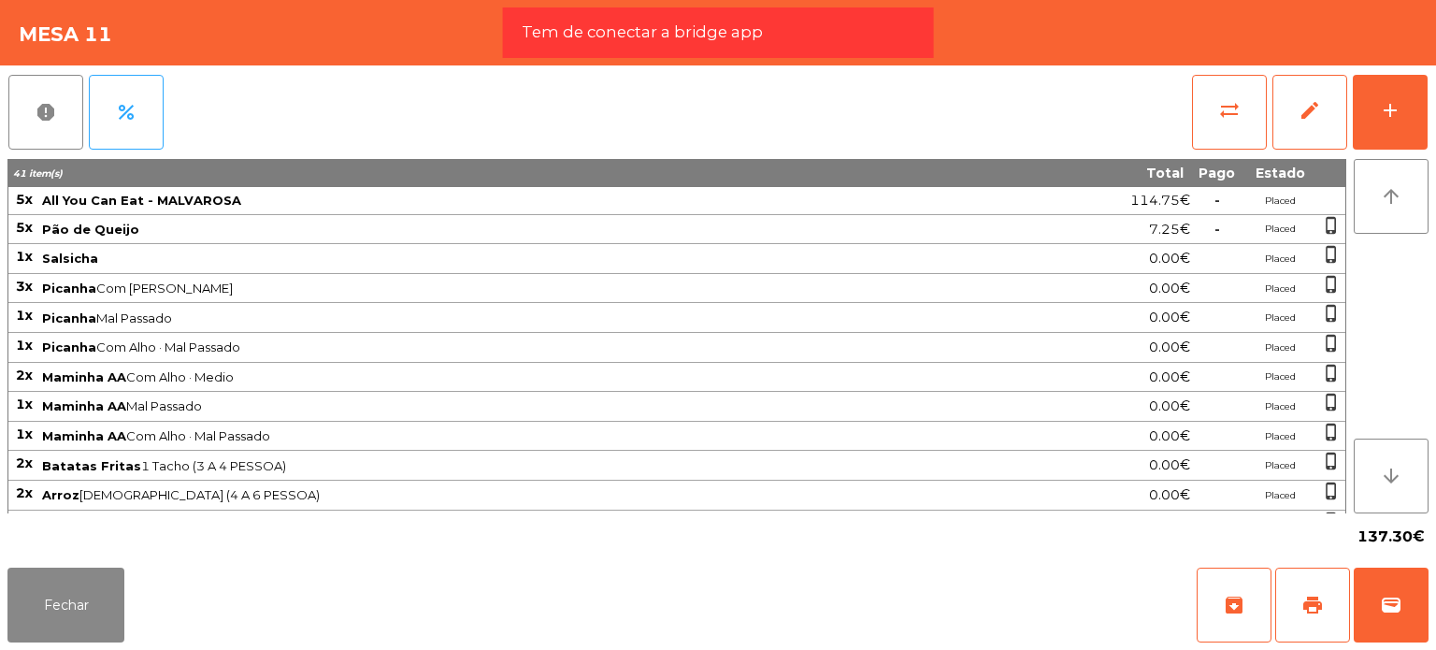
scroll to position [280, 0]
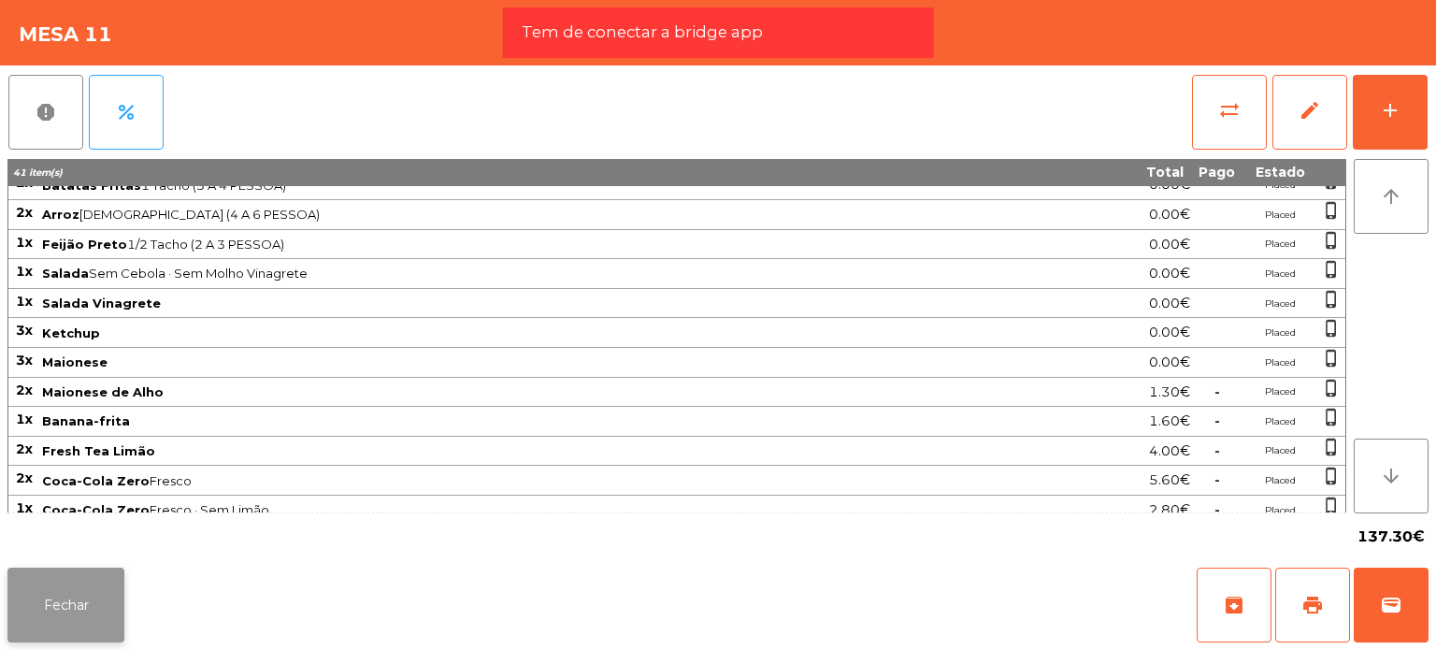
click at [86, 576] on button "Fechar" at bounding box center [65, 605] width 117 height 75
